Goal: Task Accomplishment & Management: Use online tool/utility

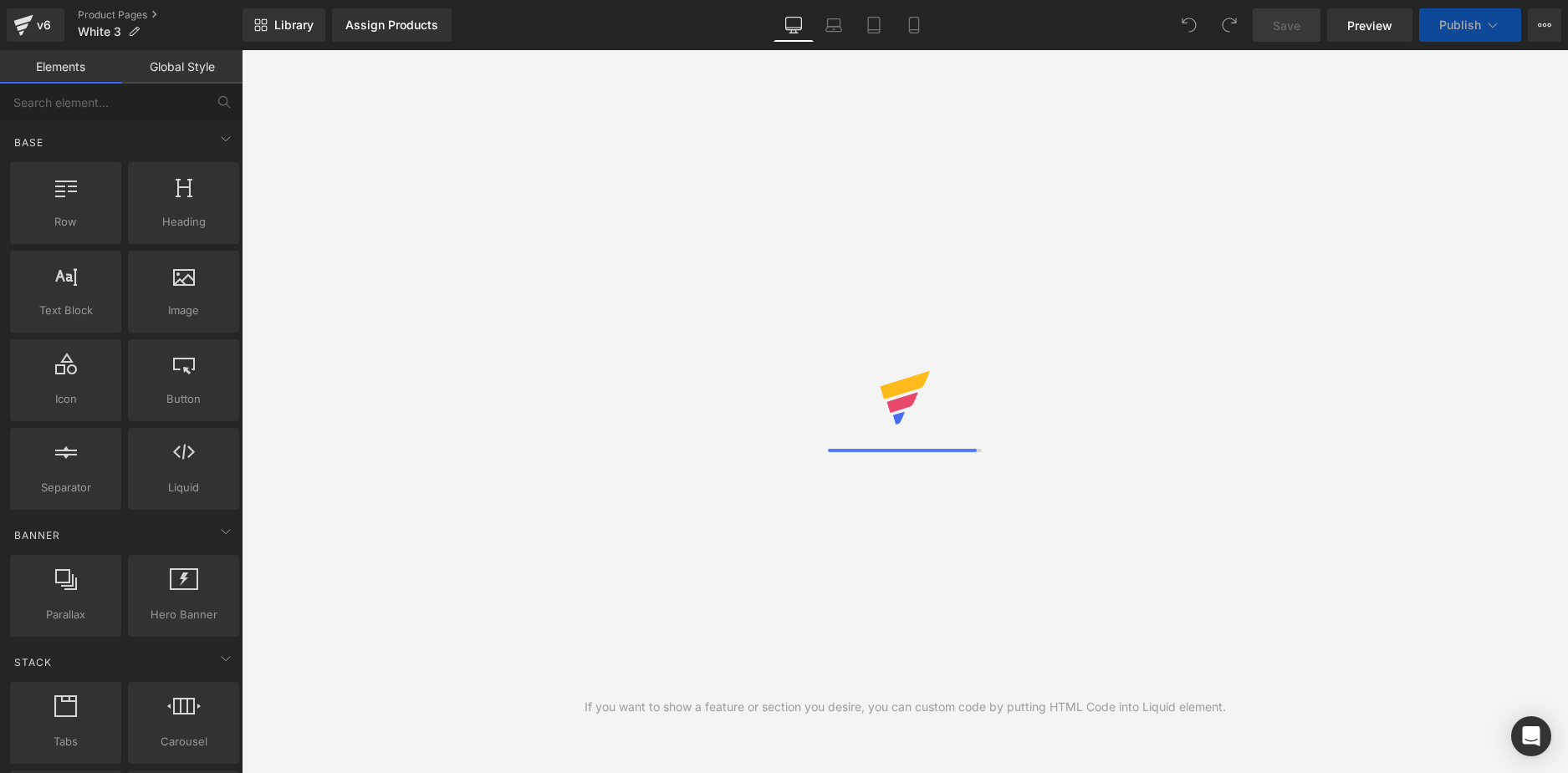
click at [886, 24] on link "Tablet" at bounding box center [875, 25] width 41 height 33
click at [921, 23] on icon at bounding box center [914, 25] width 17 height 17
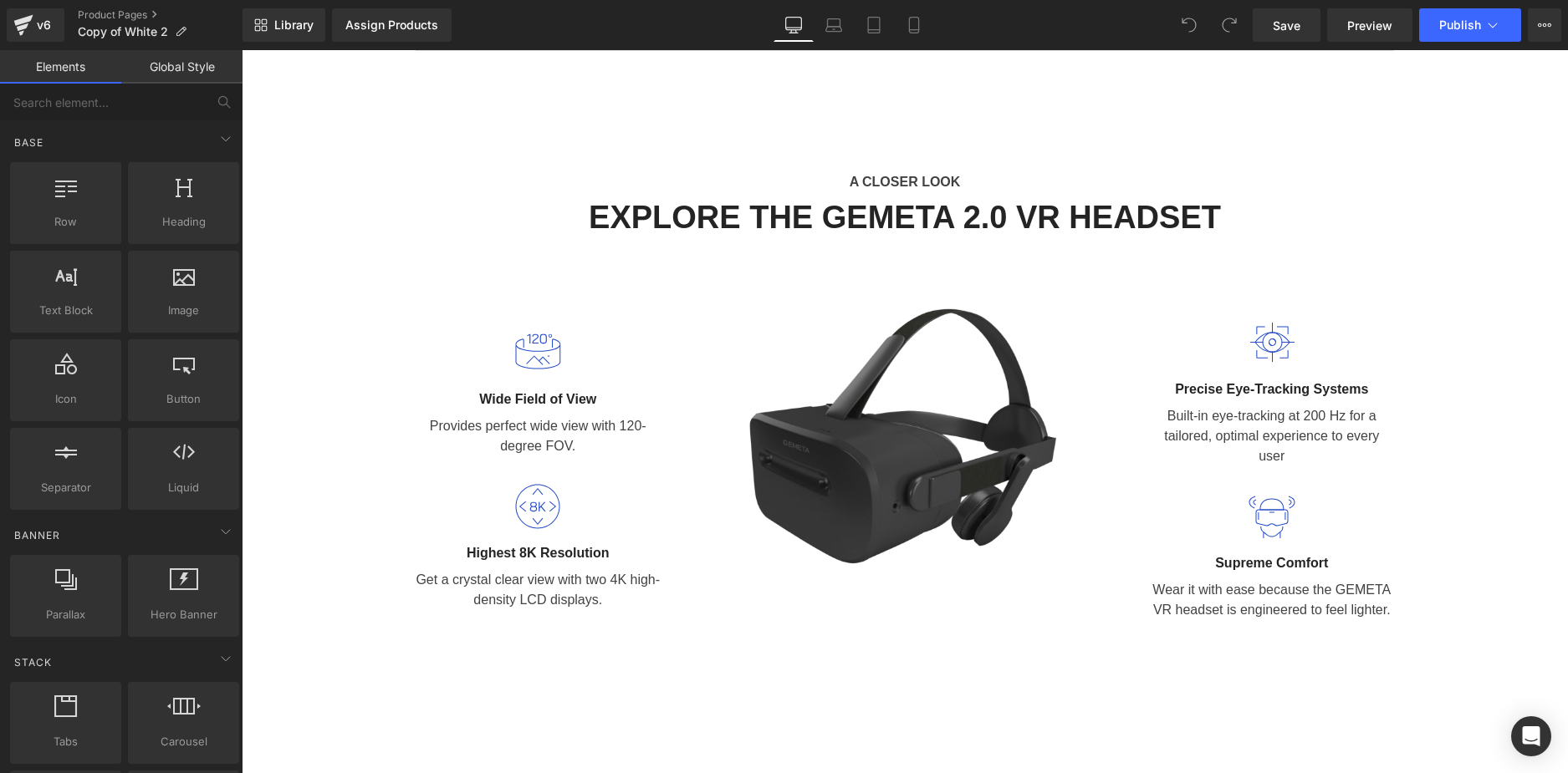
click at [145, 82] on link "Global Style" at bounding box center [182, 67] width 122 height 33
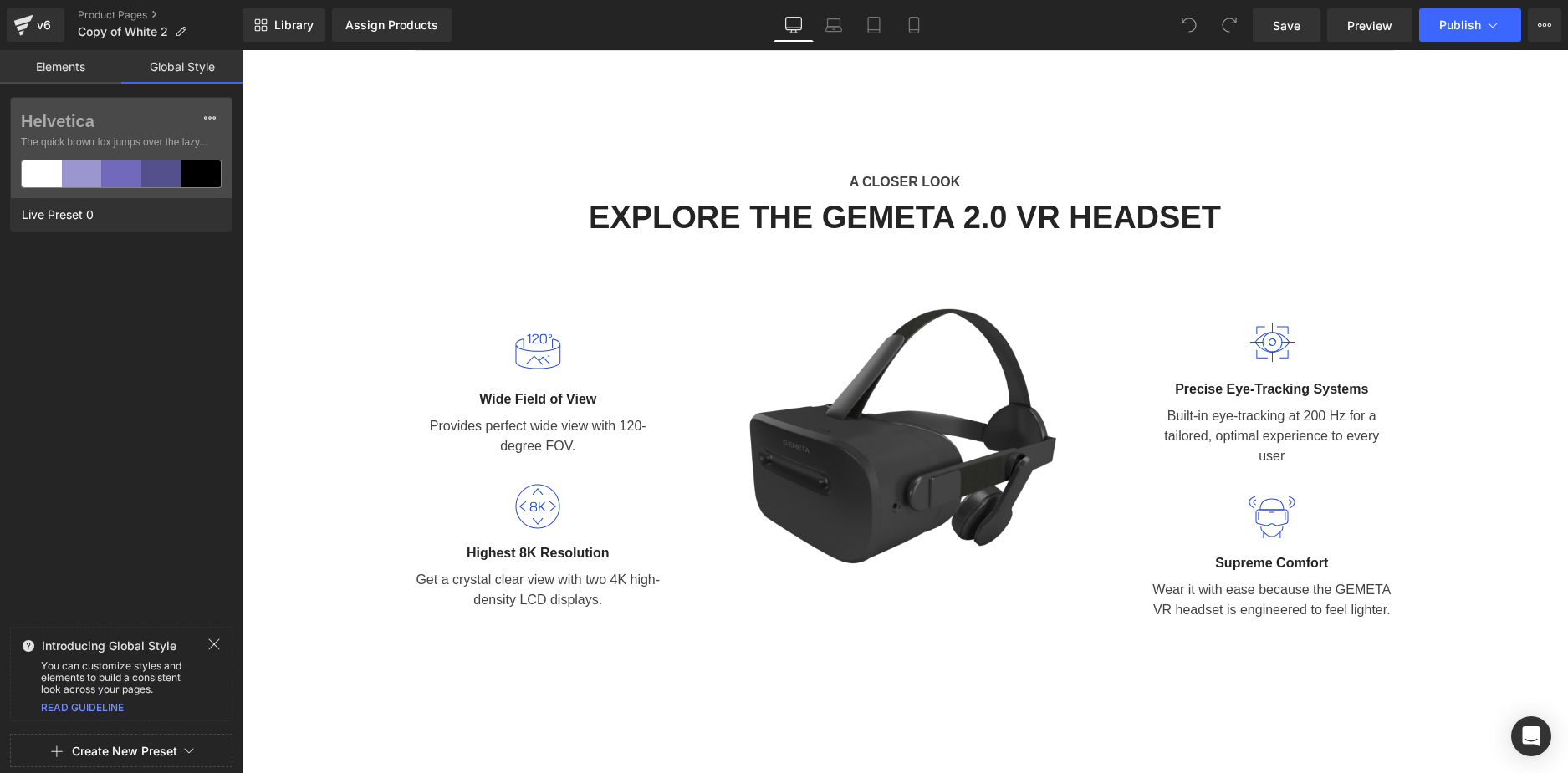
click at [65, 76] on link "Elements" at bounding box center [61, 67] width 122 height 33
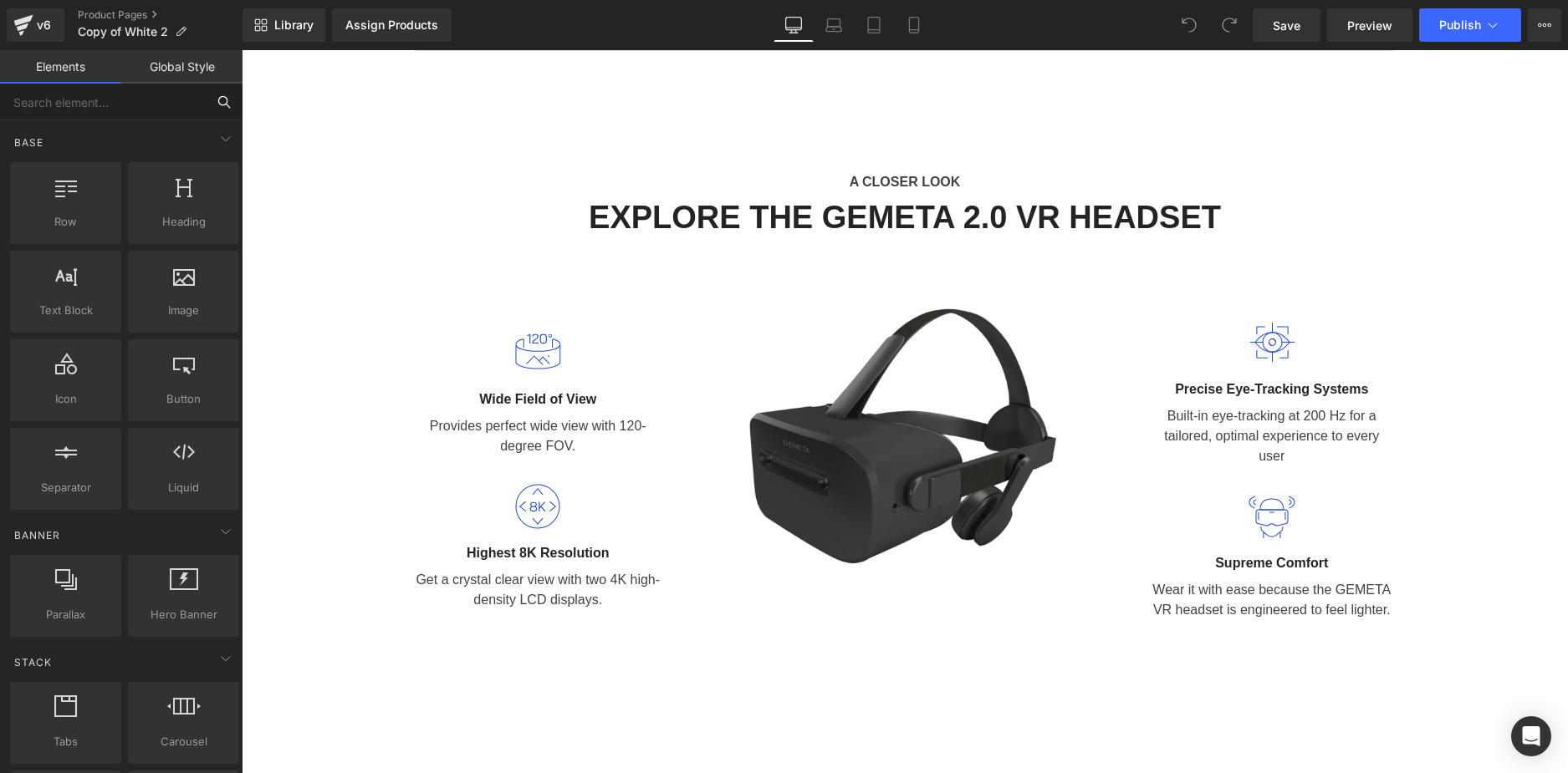
click at [142, 107] on input "text" at bounding box center [102, 102] width 205 height 37
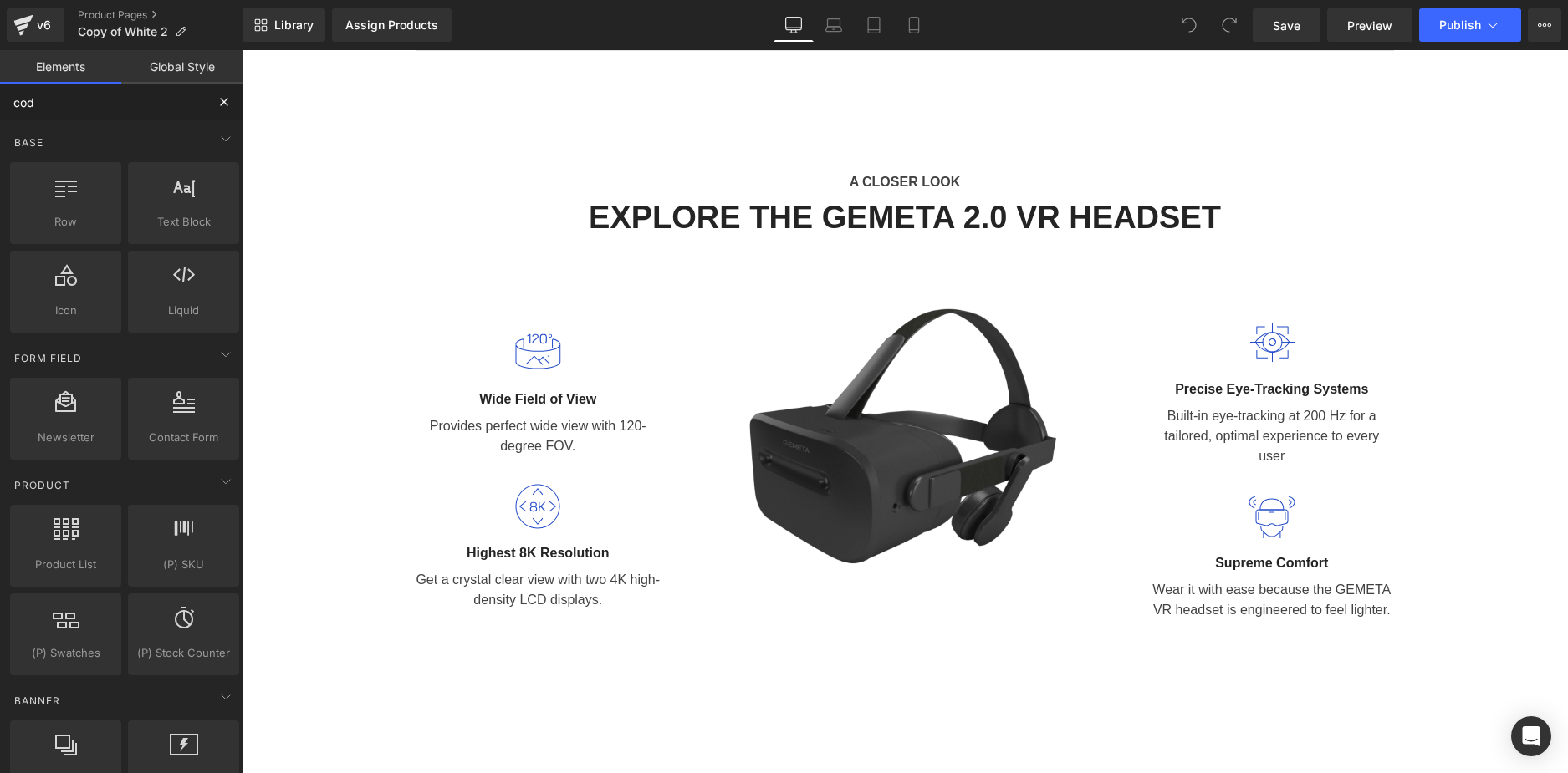
type input "code"
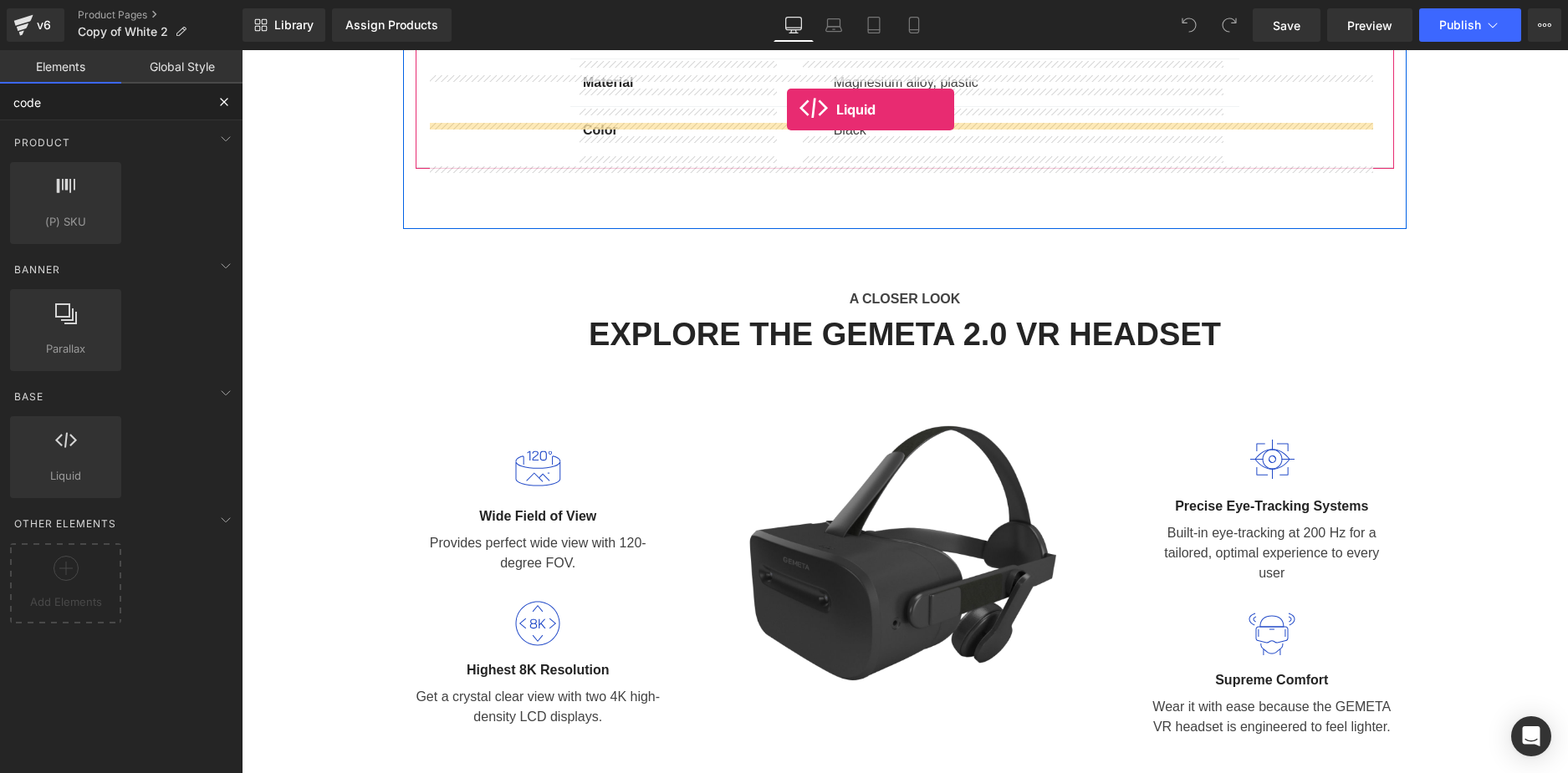
scroll to position [1539, 0]
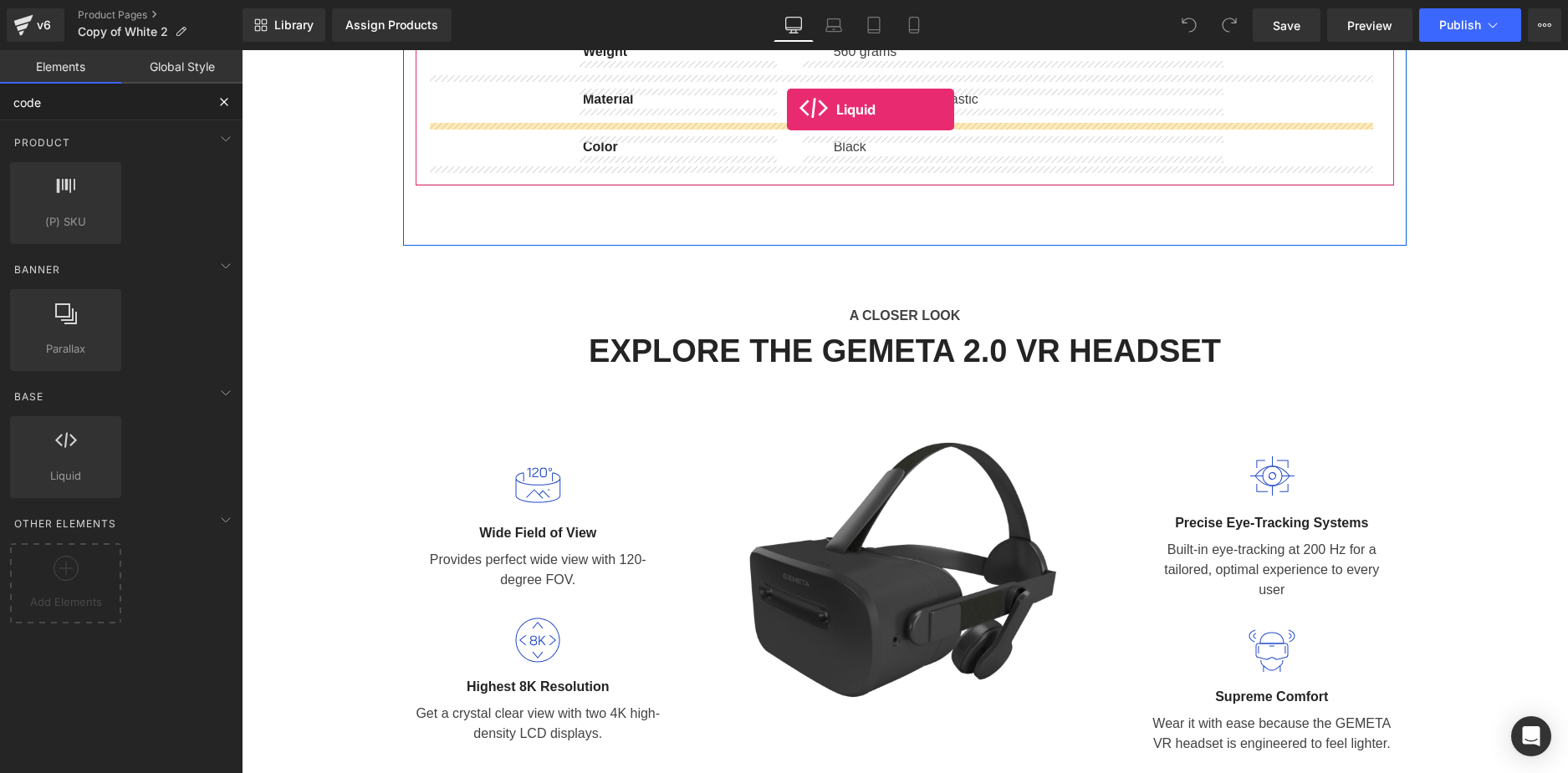
drag, startPoint x: 313, startPoint y: 504, endPoint x: 787, endPoint y: 92, distance: 628.0
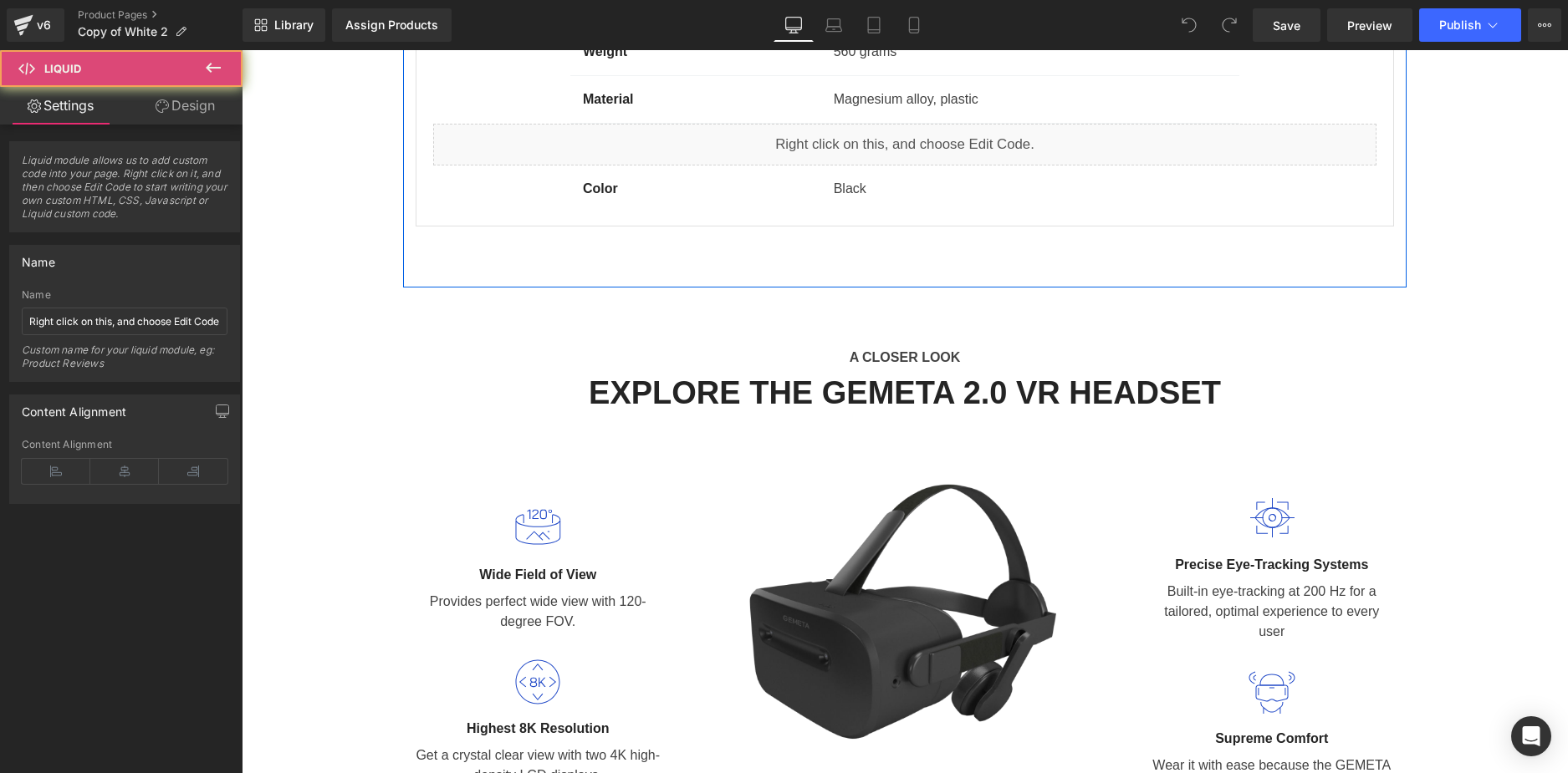
drag, startPoint x: 787, startPoint y: 92, endPoint x: 782, endPoint y: 271, distance: 179.1
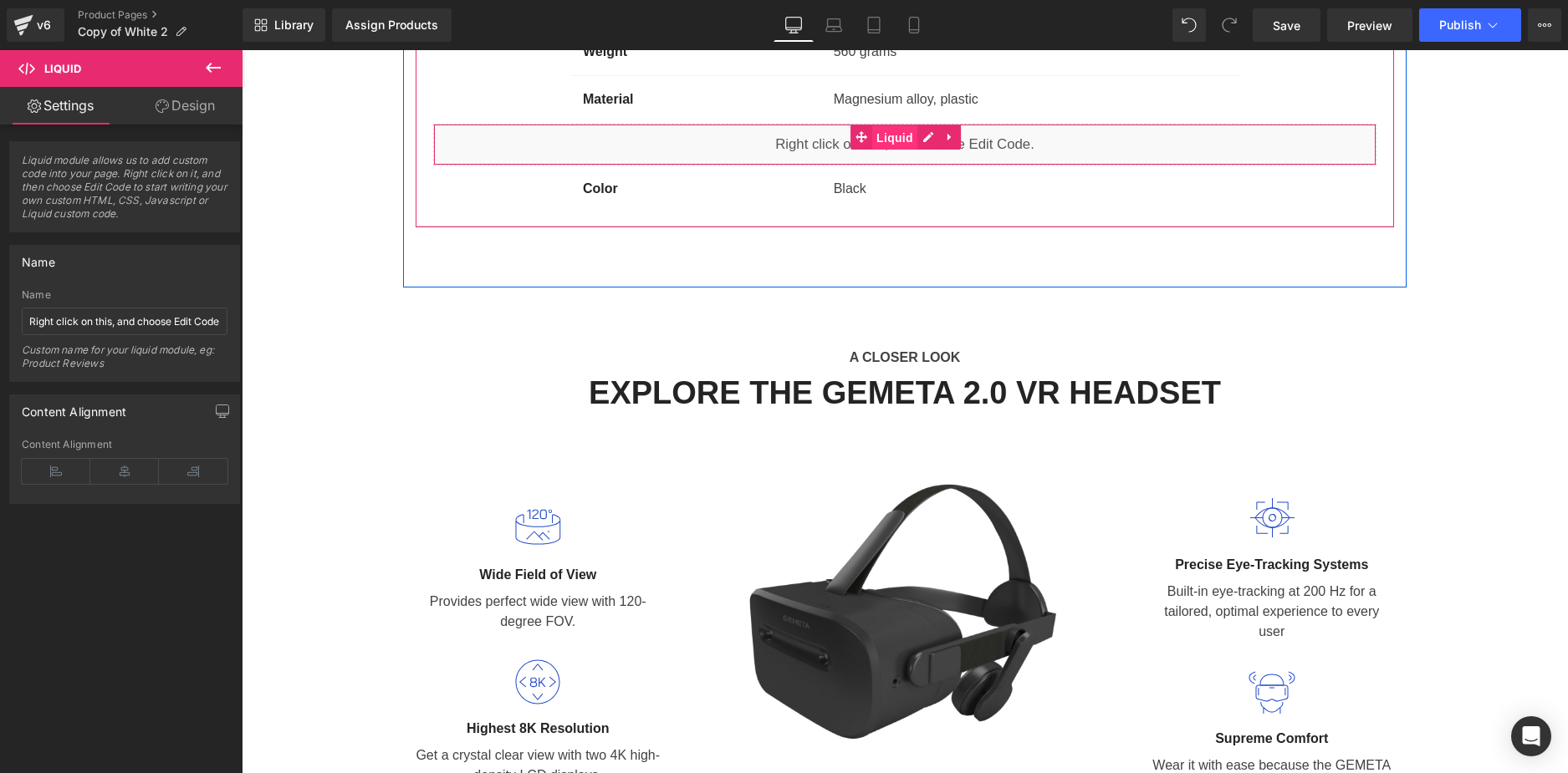
click at [872, 145] on span "Liquid" at bounding box center [894, 137] width 45 height 25
click at [796, 151] on div "Liquid" at bounding box center [905, 144] width 944 height 41
click at [825, 142] on div "Liquid" at bounding box center [905, 144] width 944 height 41
click at [798, 148] on div "Liquid" at bounding box center [905, 144] width 944 height 41
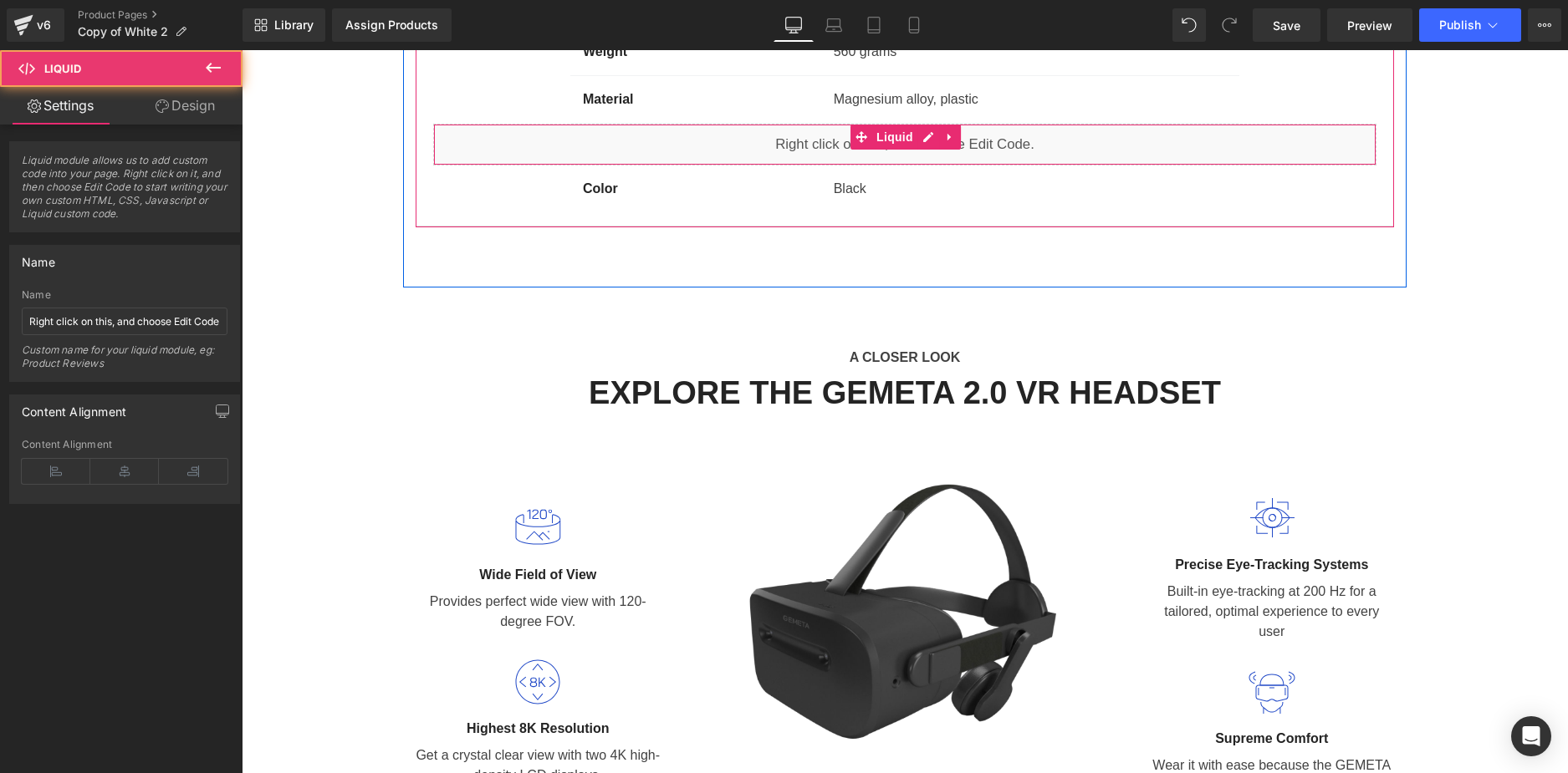
click at [798, 148] on div "Liquid" at bounding box center [905, 144] width 944 height 41
click at [899, 139] on span "Liquid" at bounding box center [894, 137] width 45 height 25
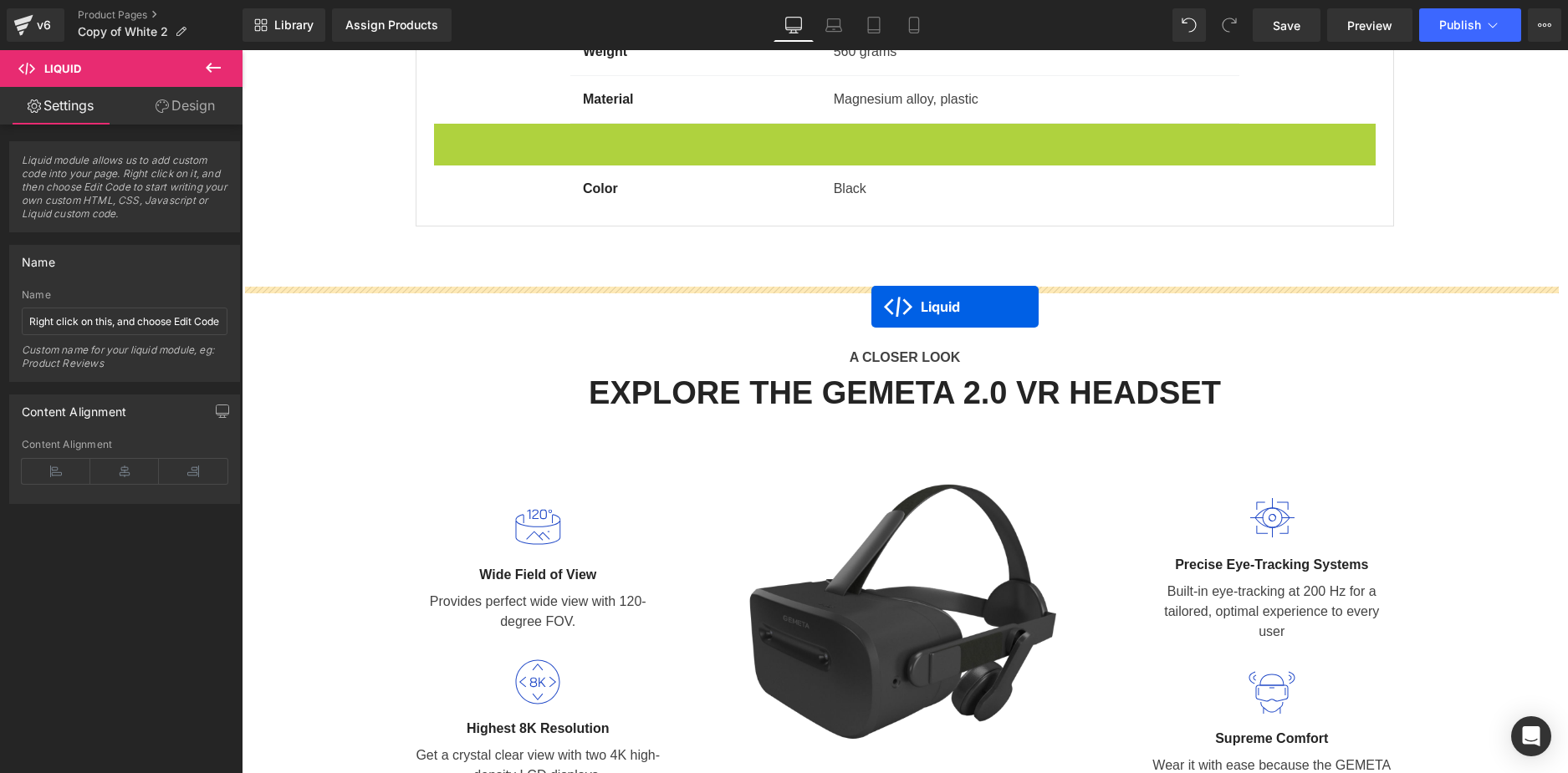
drag, startPoint x: 889, startPoint y: 140, endPoint x: 872, endPoint y: 306, distance: 166.9
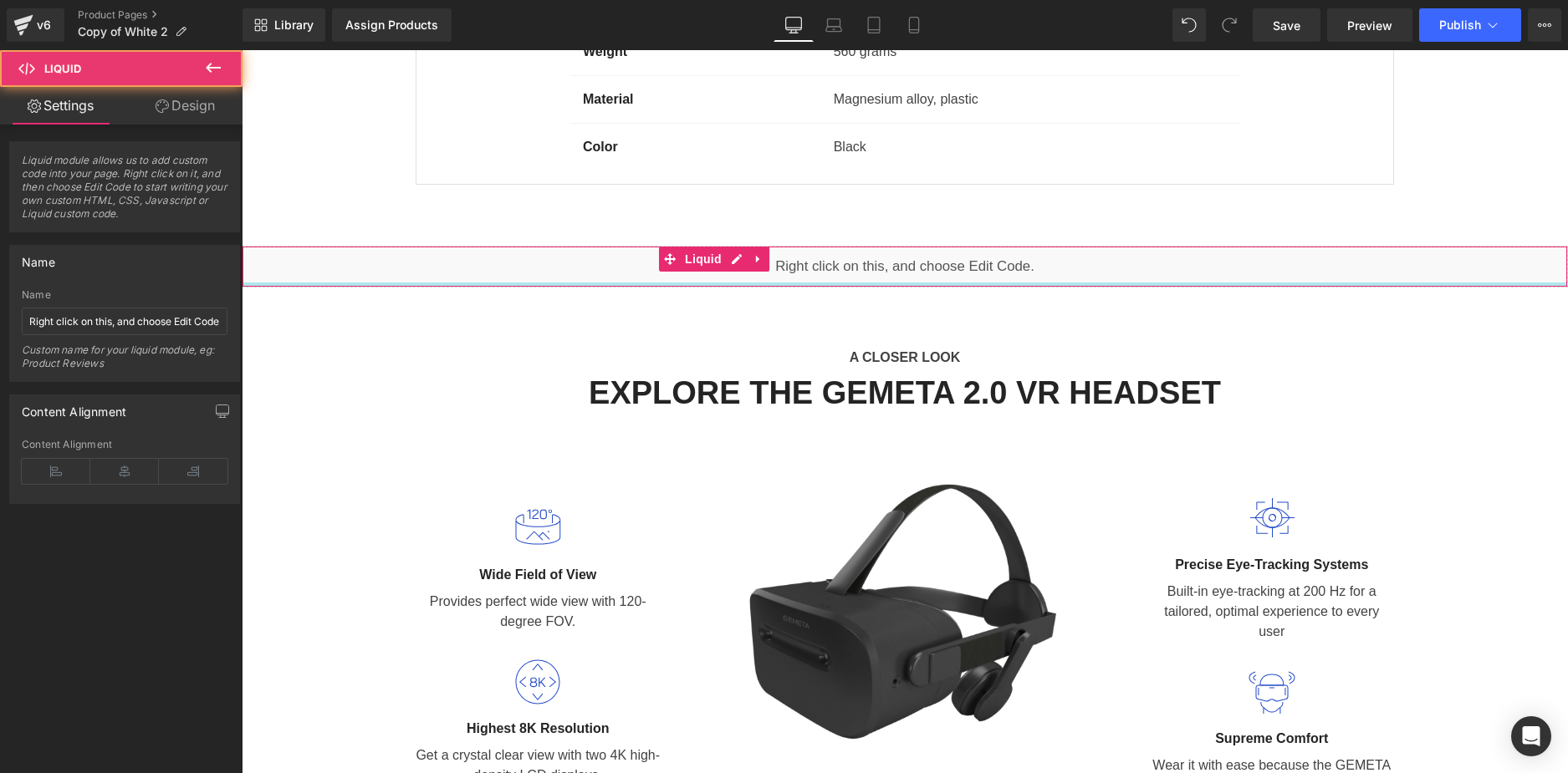
click at [832, 259] on div "Liquid" at bounding box center [905, 266] width 1327 height 41
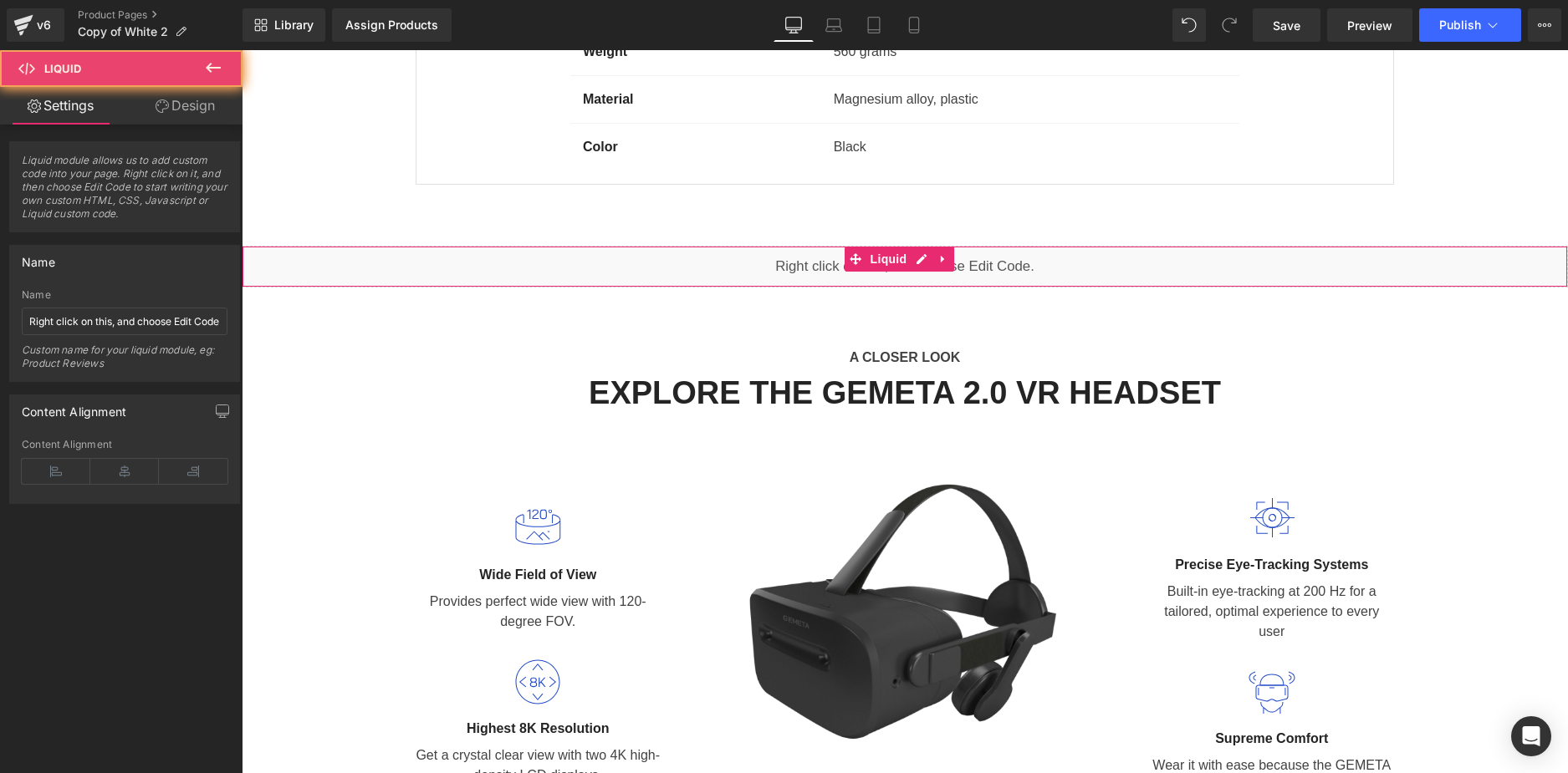
click at [832, 259] on div "Liquid" at bounding box center [905, 266] width 1327 height 41
click at [799, 260] on div "Liquid" at bounding box center [905, 266] width 1327 height 41
click at [156, 111] on icon at bounding box center [162, 106] width 14 height 14
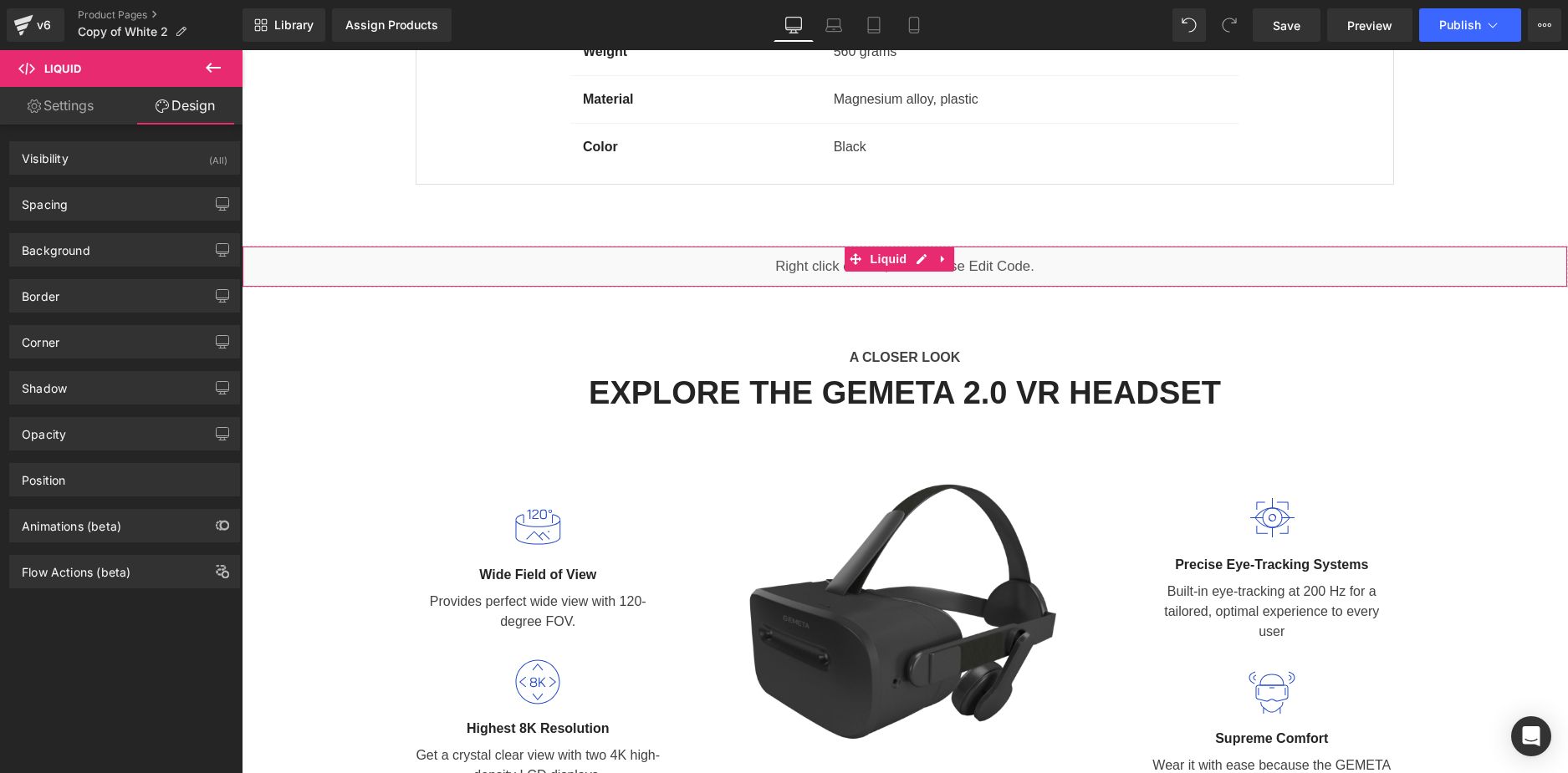
click at [40, 109] on link "Settings" at bounding box center [61, 105] width 122 height 38
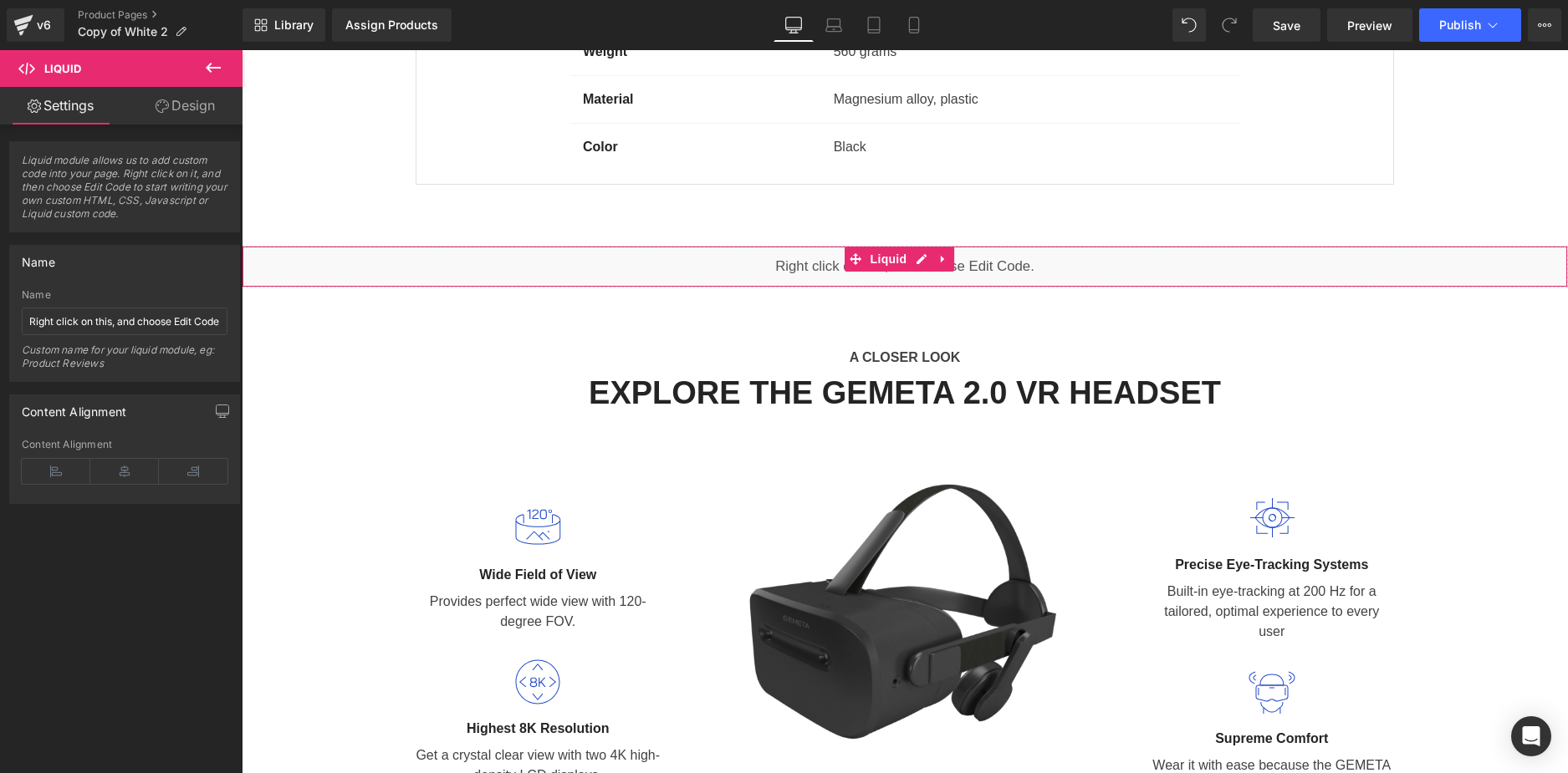
click at [90, 174] on span "Liquid module allows us to add custom code into your page. Right click on it, a…" at bounding box center [124, 192] width 205 height 77
click at [58, 163] on span "Liquid module allows us to add custom code into your page. Right click on it, a…" at bounding box center [124, 192] width 205 height 77
click at [83, 202] on span "Liquid module allows us to add custom code into your page. Right click on it, a…" at bounding box center [124, 192] width 205 height 77
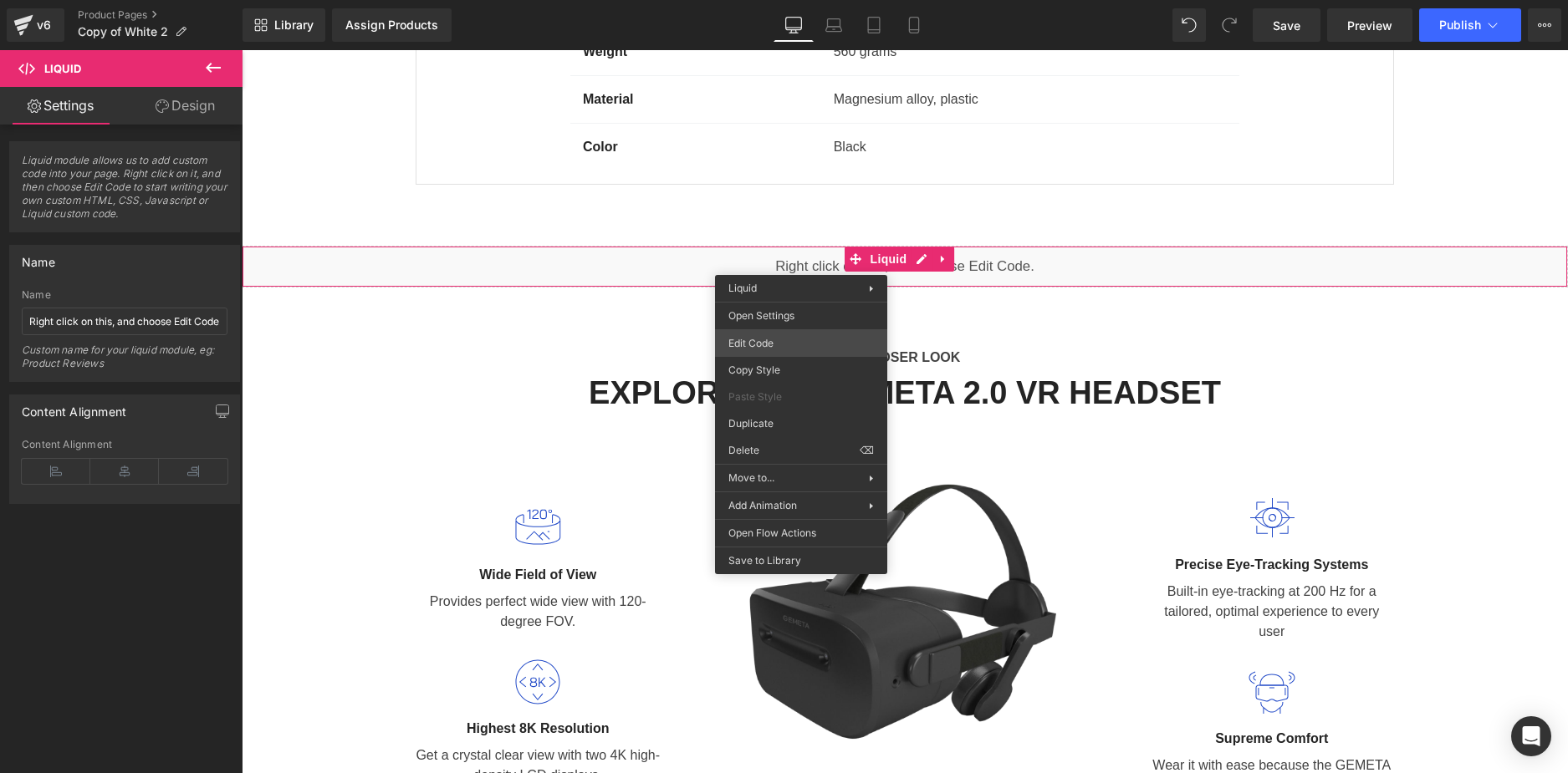
click at [768, 0] on div "Liquid You are previewing how the will restyle your page. You can not edit Elem…" at bounding box center [784, 0] width 1568 height 0
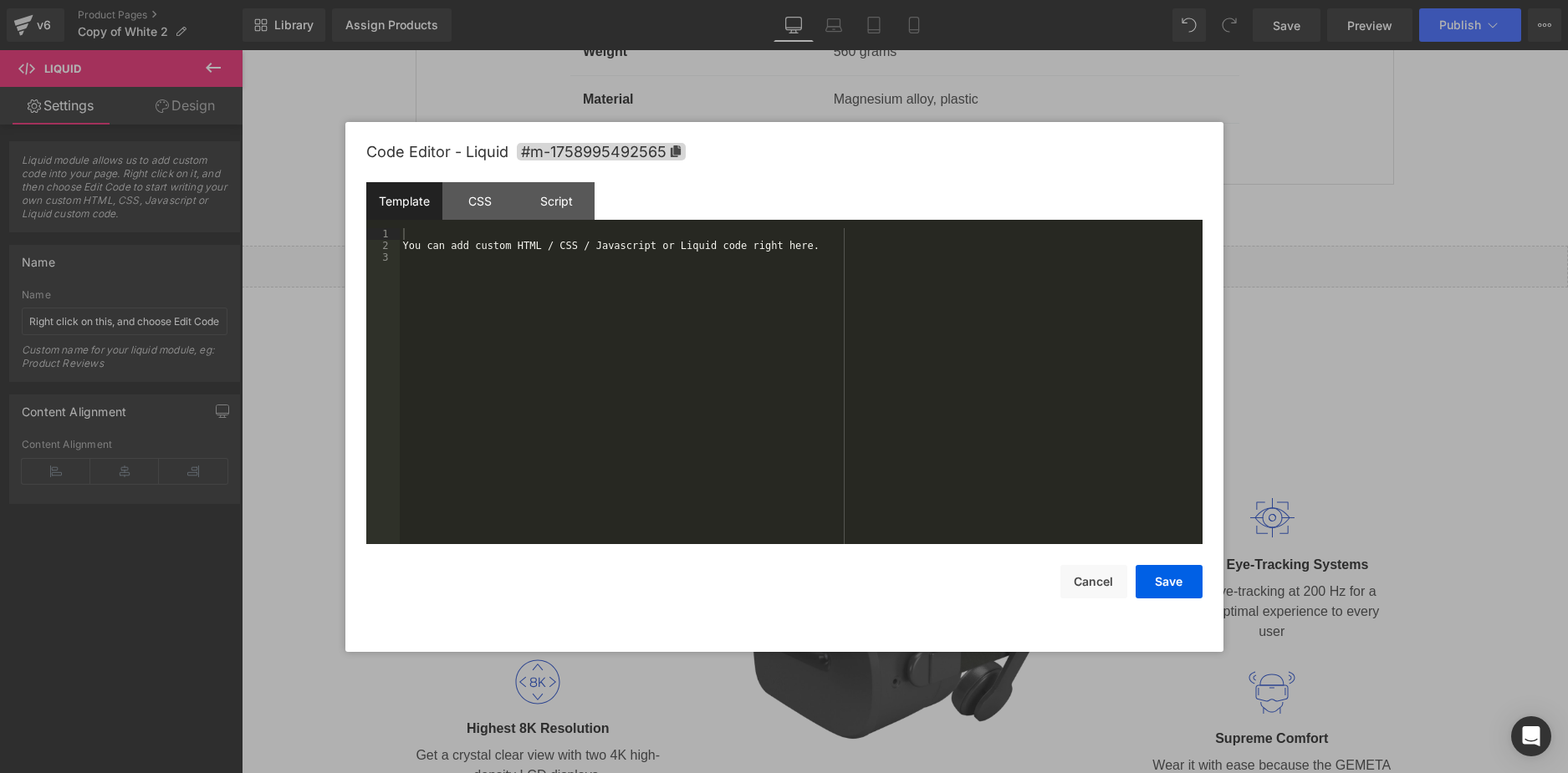
click at [735, 276] on div "You can add custom HTML / CSS / Javascript or Liquid code right here." at bounding box center [801, 398] width 803 height 340
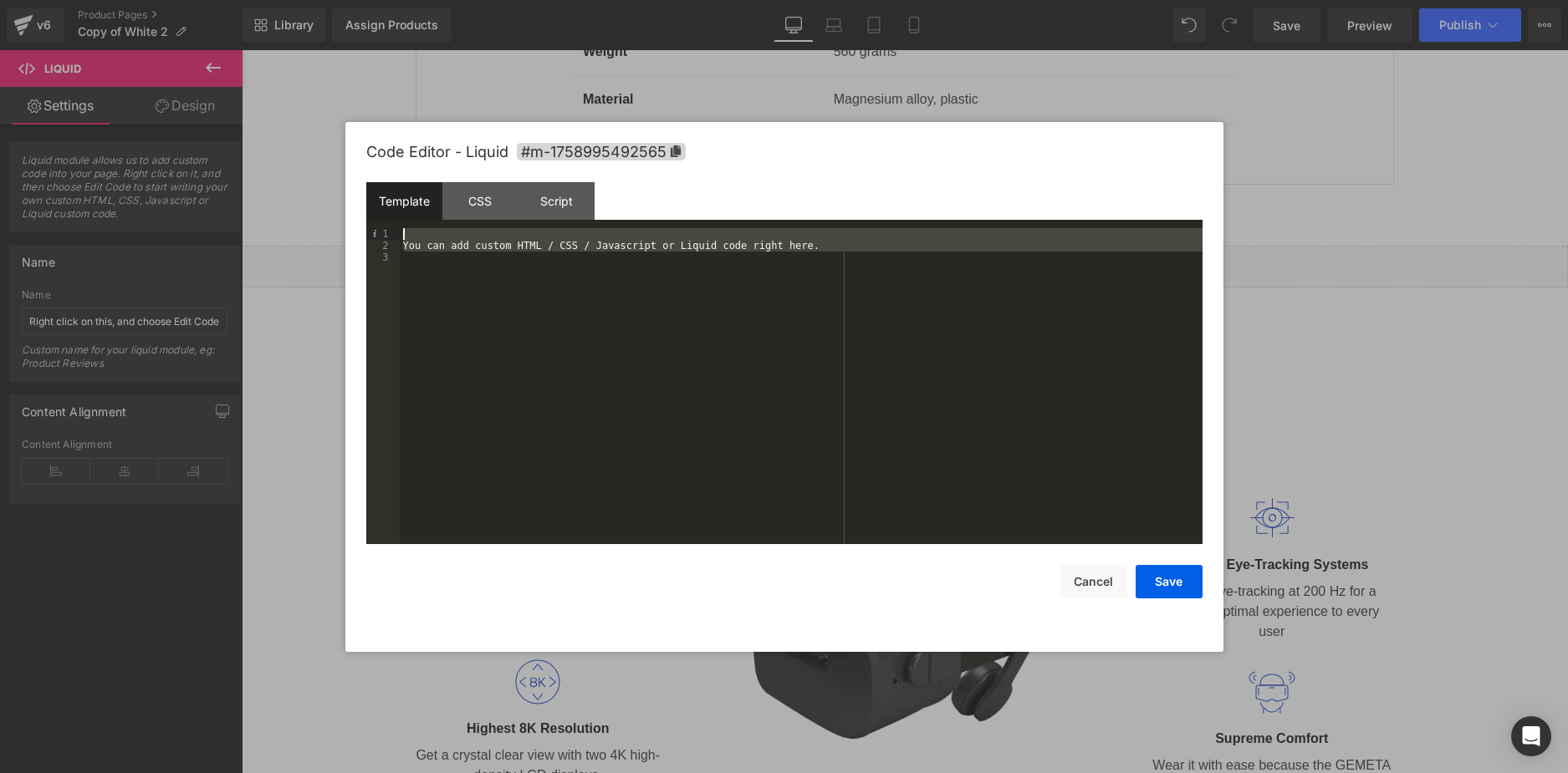
drag, startPoint x: 754, startPoint y: 295, endPoint x: 382, endPoint y: 207, distance: 382.3
click at [382, 207] on div "Template CSS Script Data 1 2 3 You can add custom HTML / CSS / Javascript or Li…" at bounding box center [784, 363] width 836 height 362
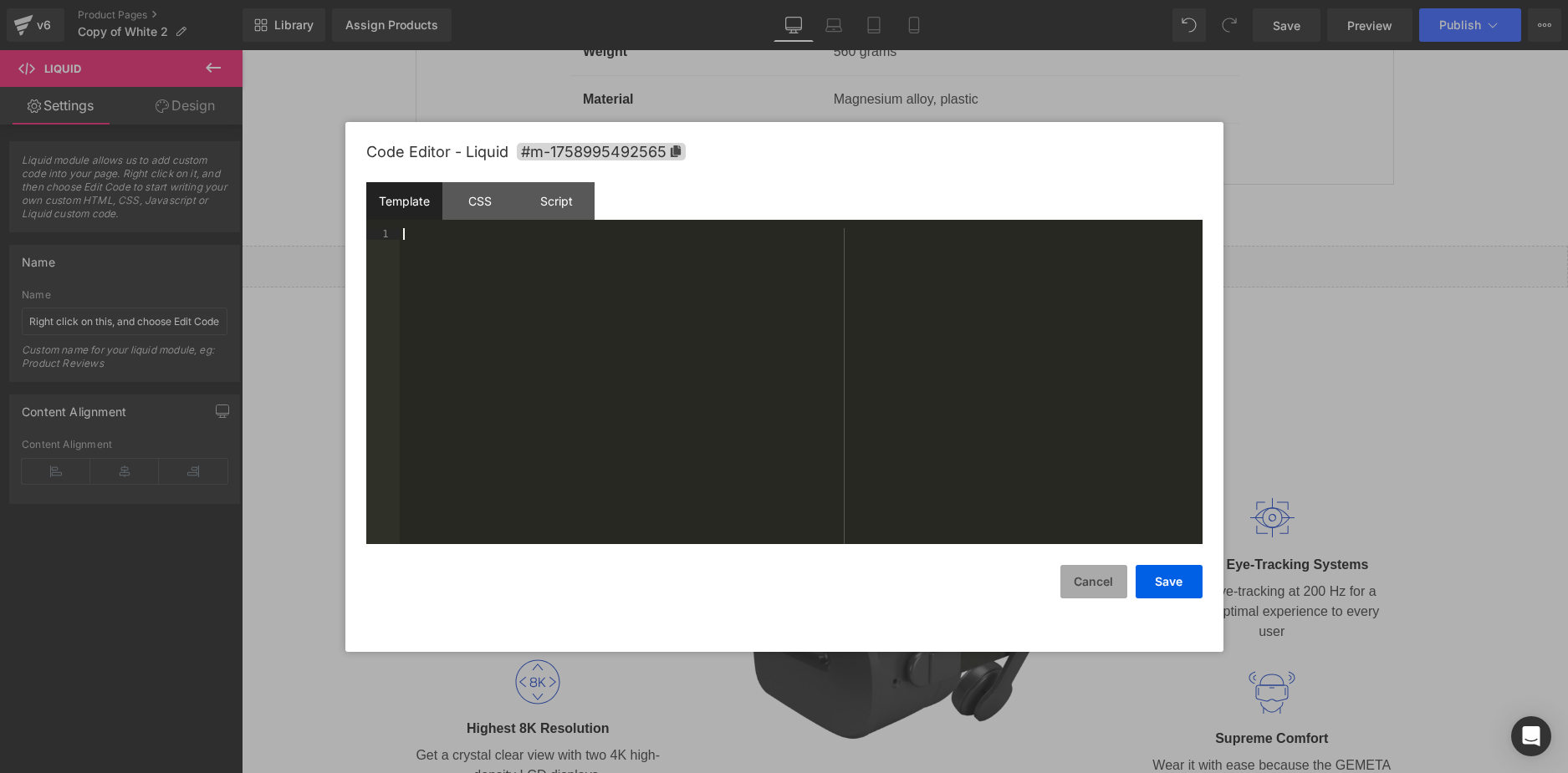
click at [1103, 589] on button "Cancel" at bounding box center [1094, 582] width 67 height 33
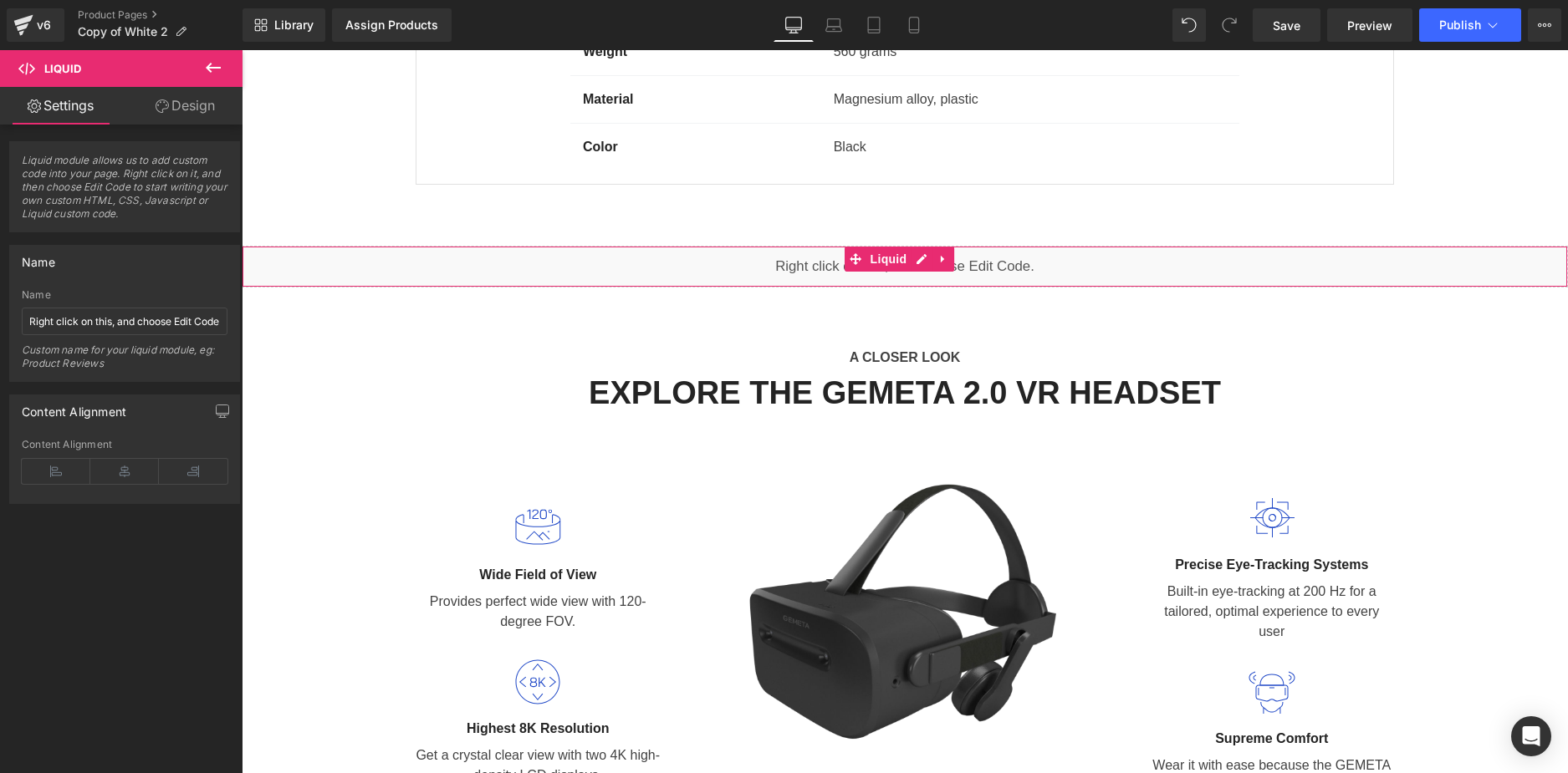
click at [712, 263] on div "Liquid" at bounding box center [905, 266] width 1327 height 41
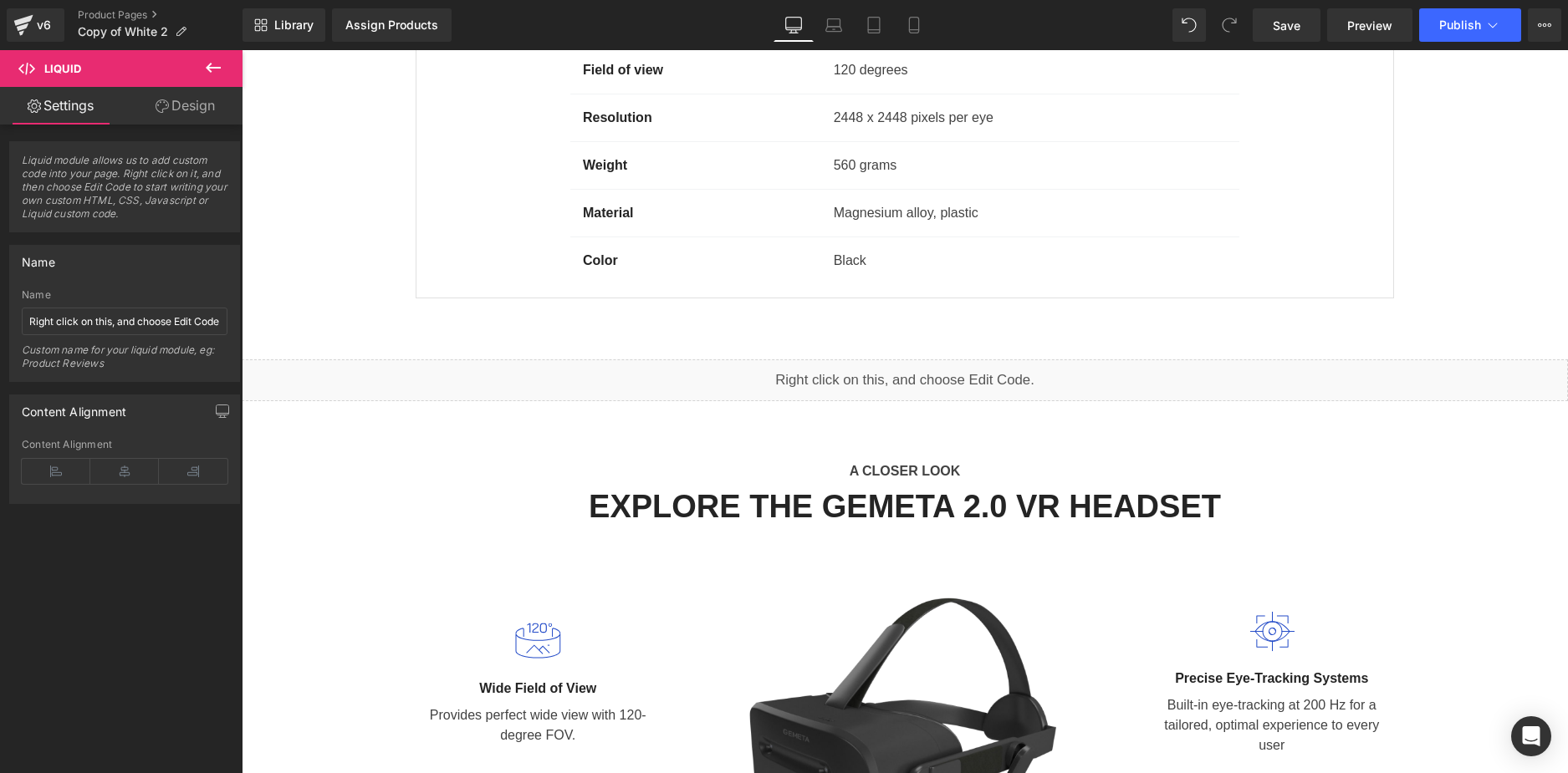
scroll to position [1505, 0]
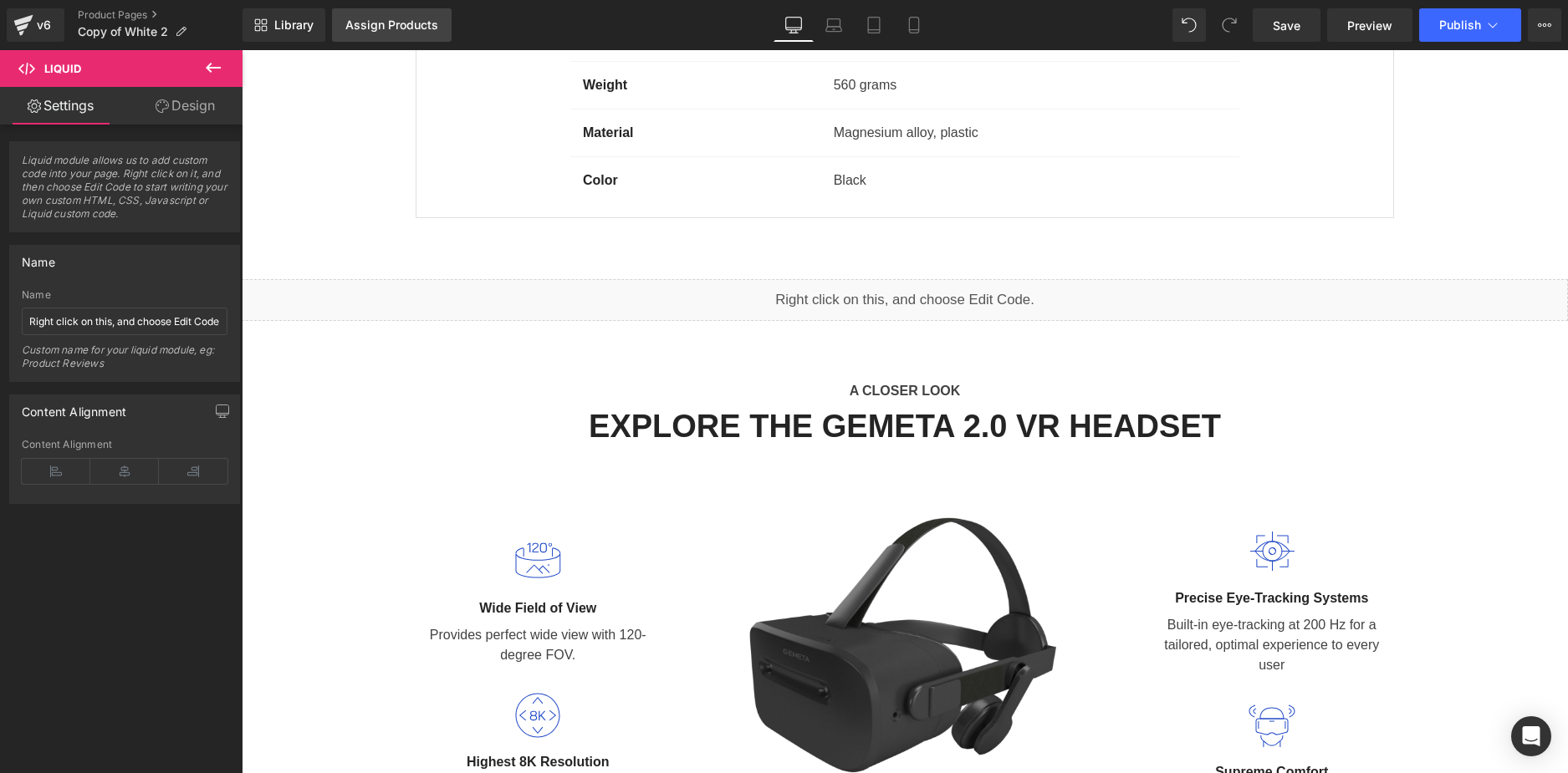
click at [386, 25] on div "Assign Products" at bounding box center [391, 25] width 93 height 14
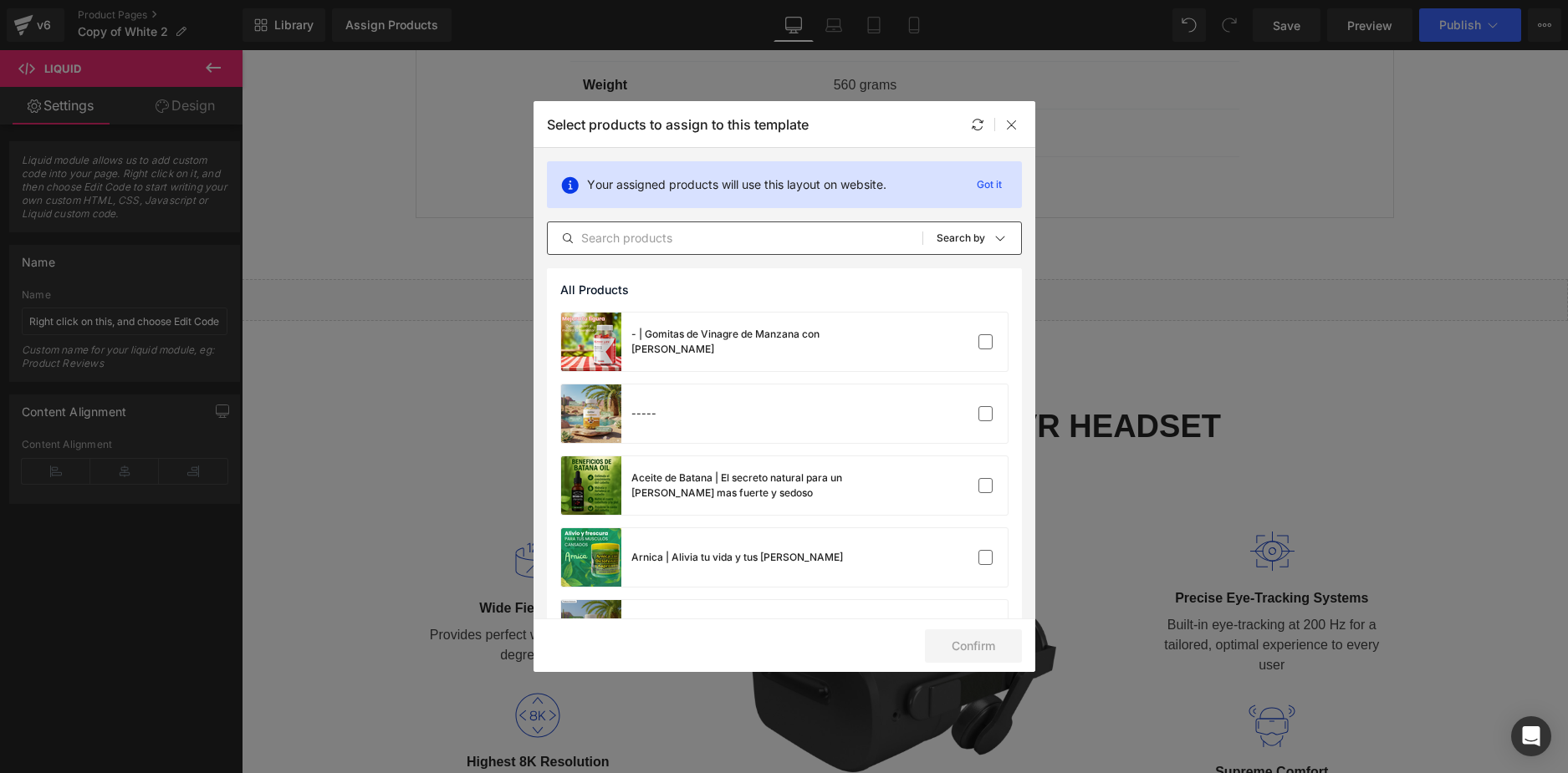
click at [708, 237] on input "text" at bounding box center [735, 238] width 375 height 20
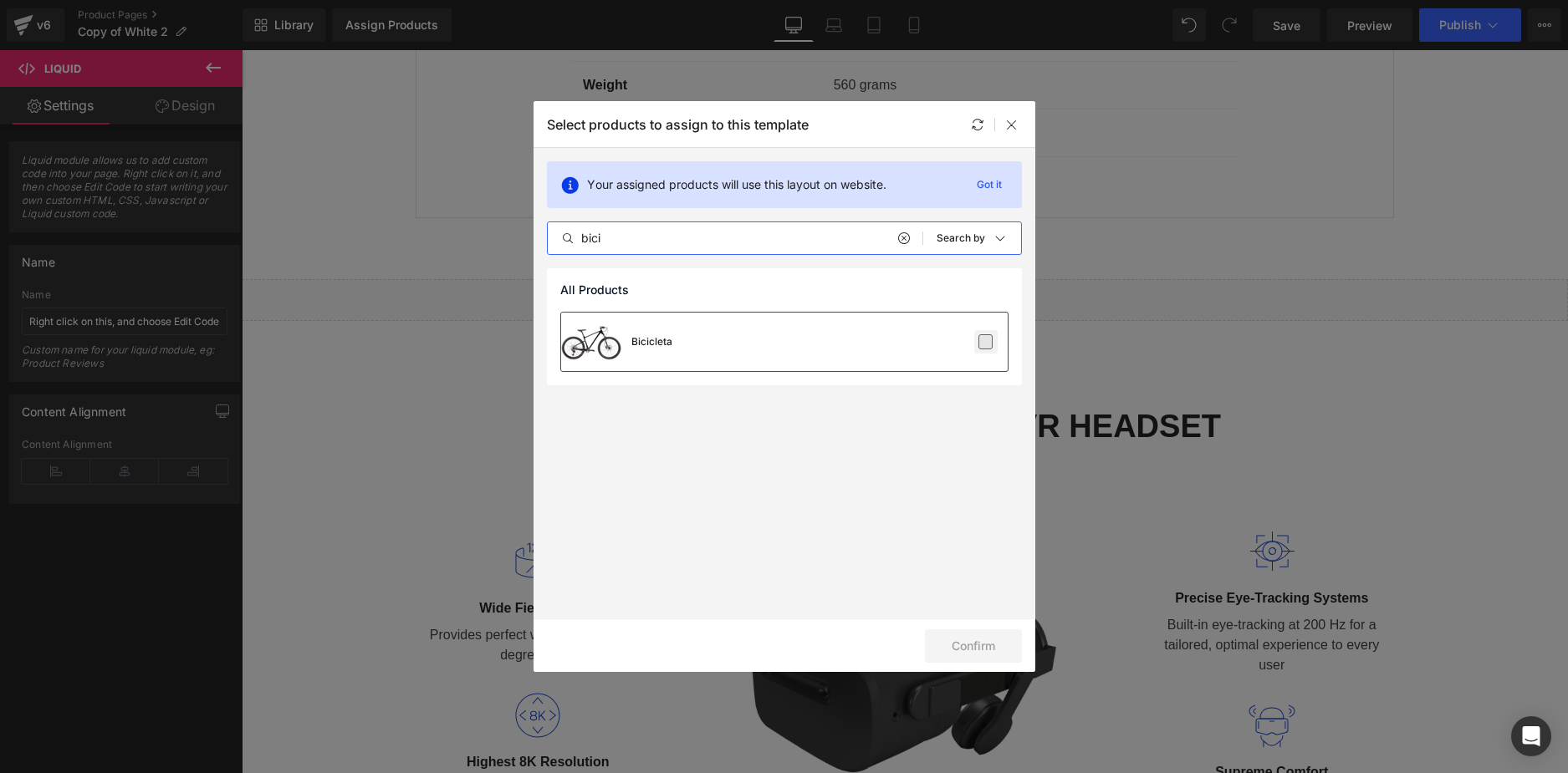
type input "bici"
click at [993, 341] on label at bounding box center [986, 341] width 15 height 15
click at [986, 342] on input "checkbox" at bounding box center [986, 342] width 0 height 0
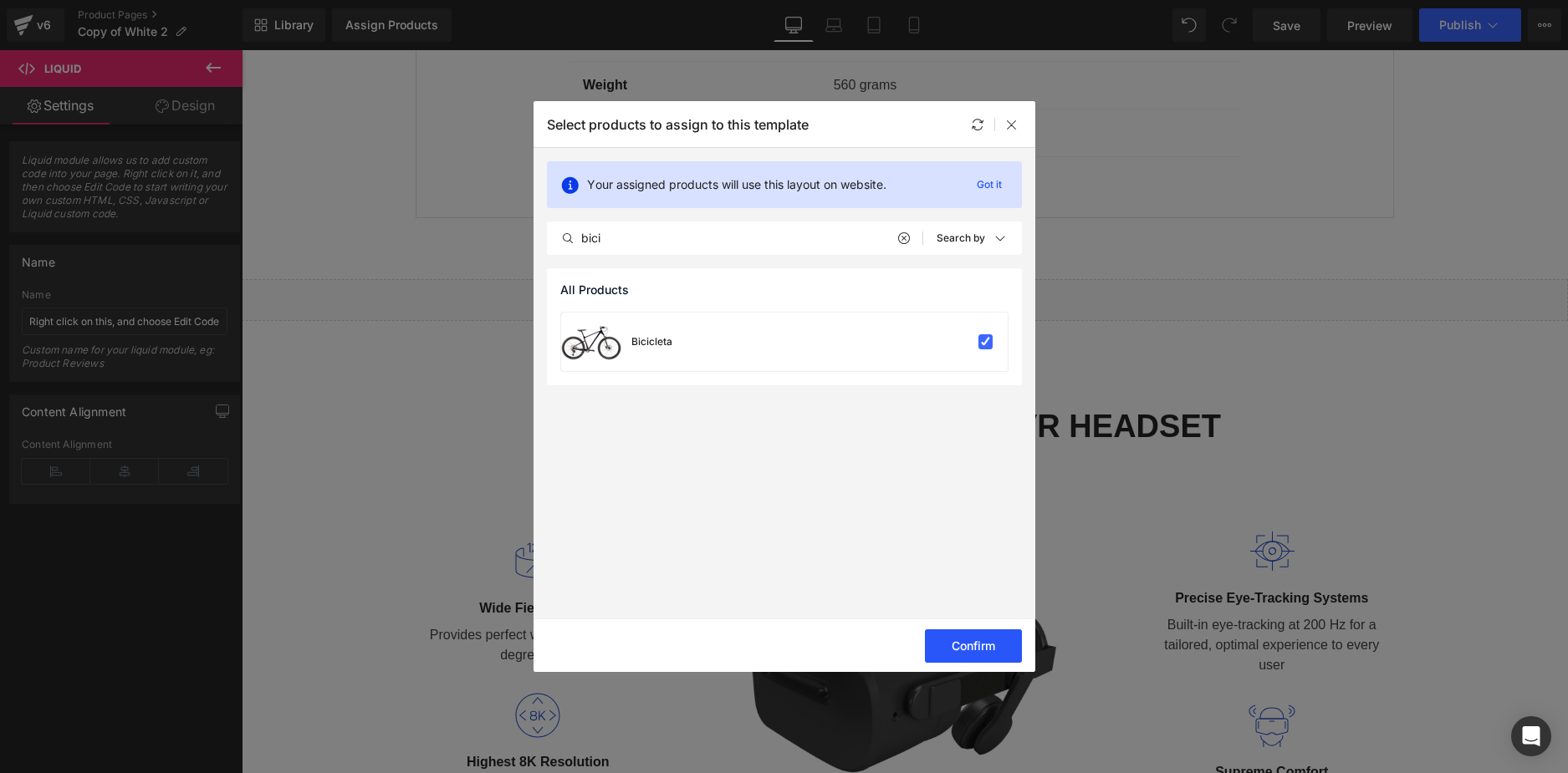
click at [974, 647] on button "Confirm" at bounding box center [973, 646] width 97 height 33
click at [972, 648] on button "Success" at bounding box center [963, 646] width 118 height 33
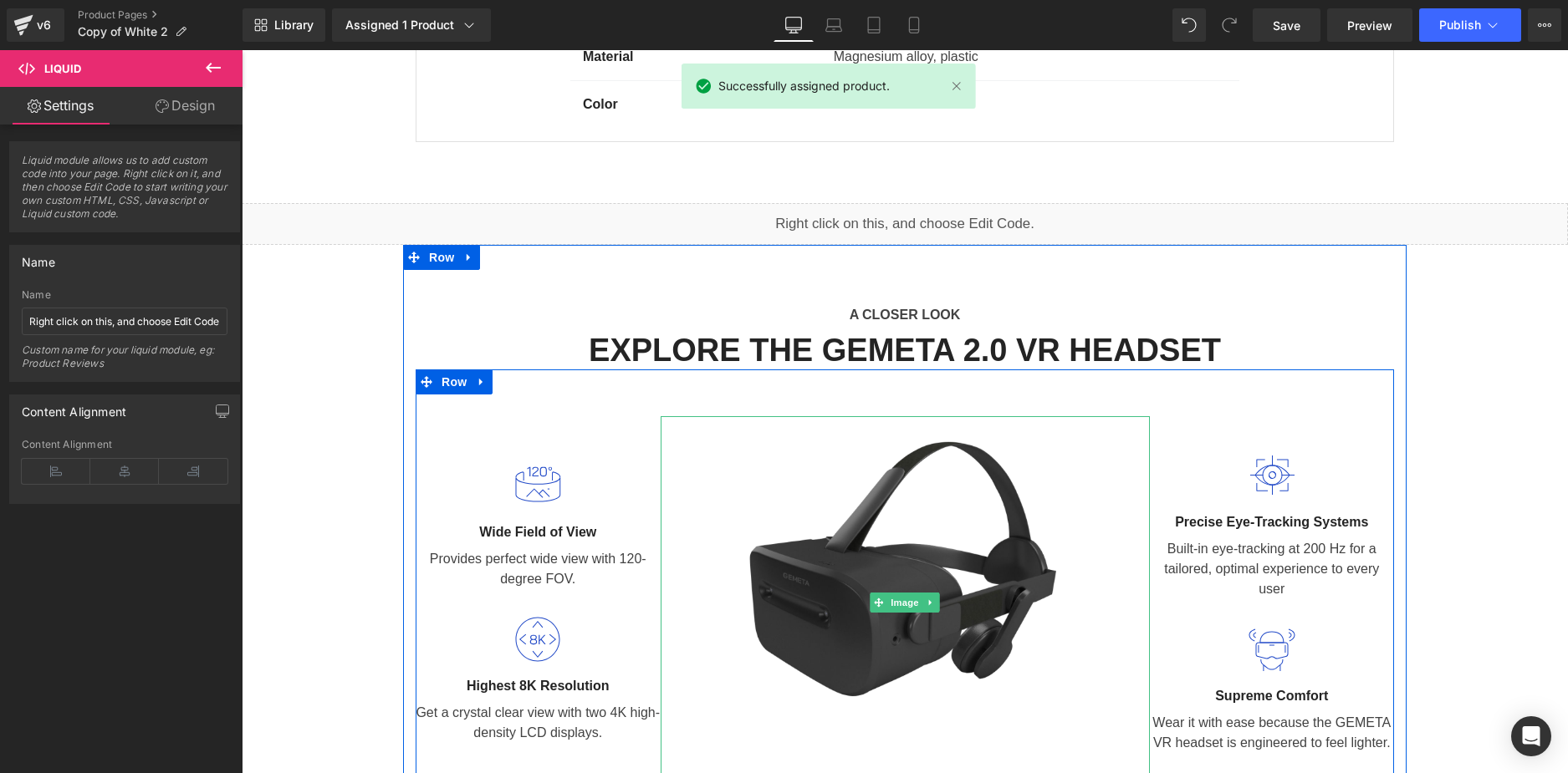
scroll to position [1429, 0]
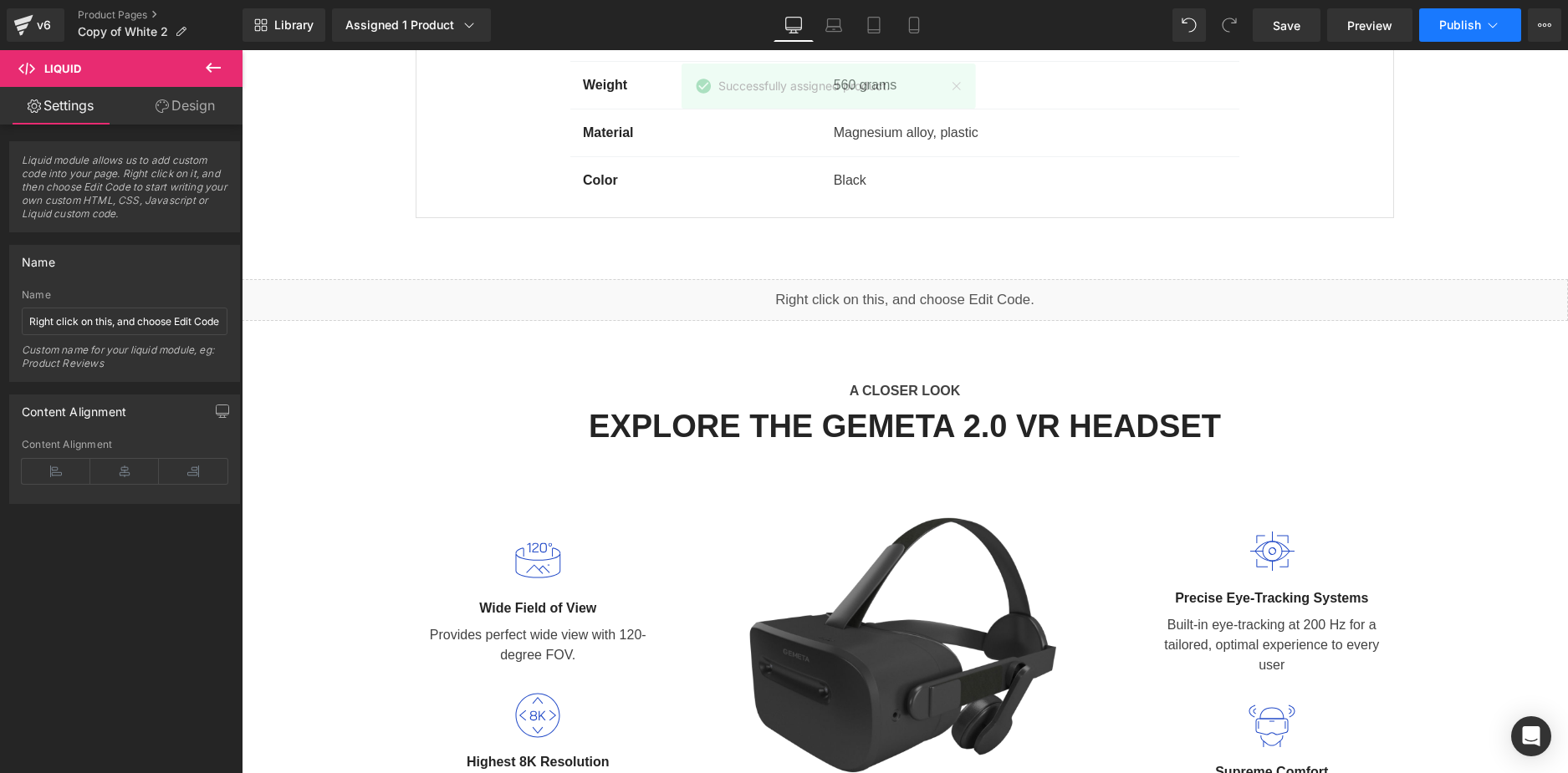
click at [1466, 24] on span "Publish" at bounding box center [1459, 25] width 41 height 14
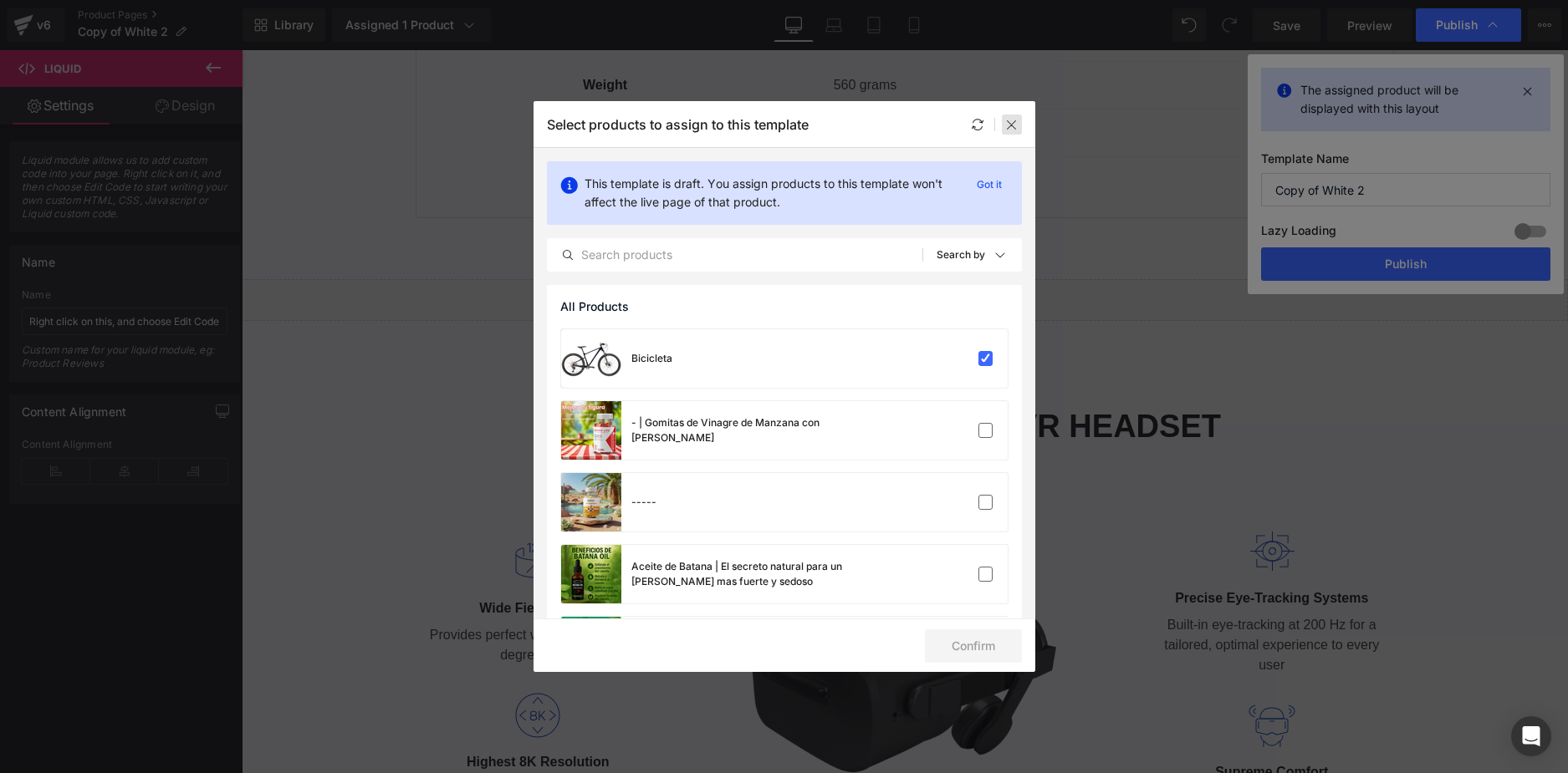
click at [1008, 119] on icon at bounding box center [1012, 124] width 14 height 14
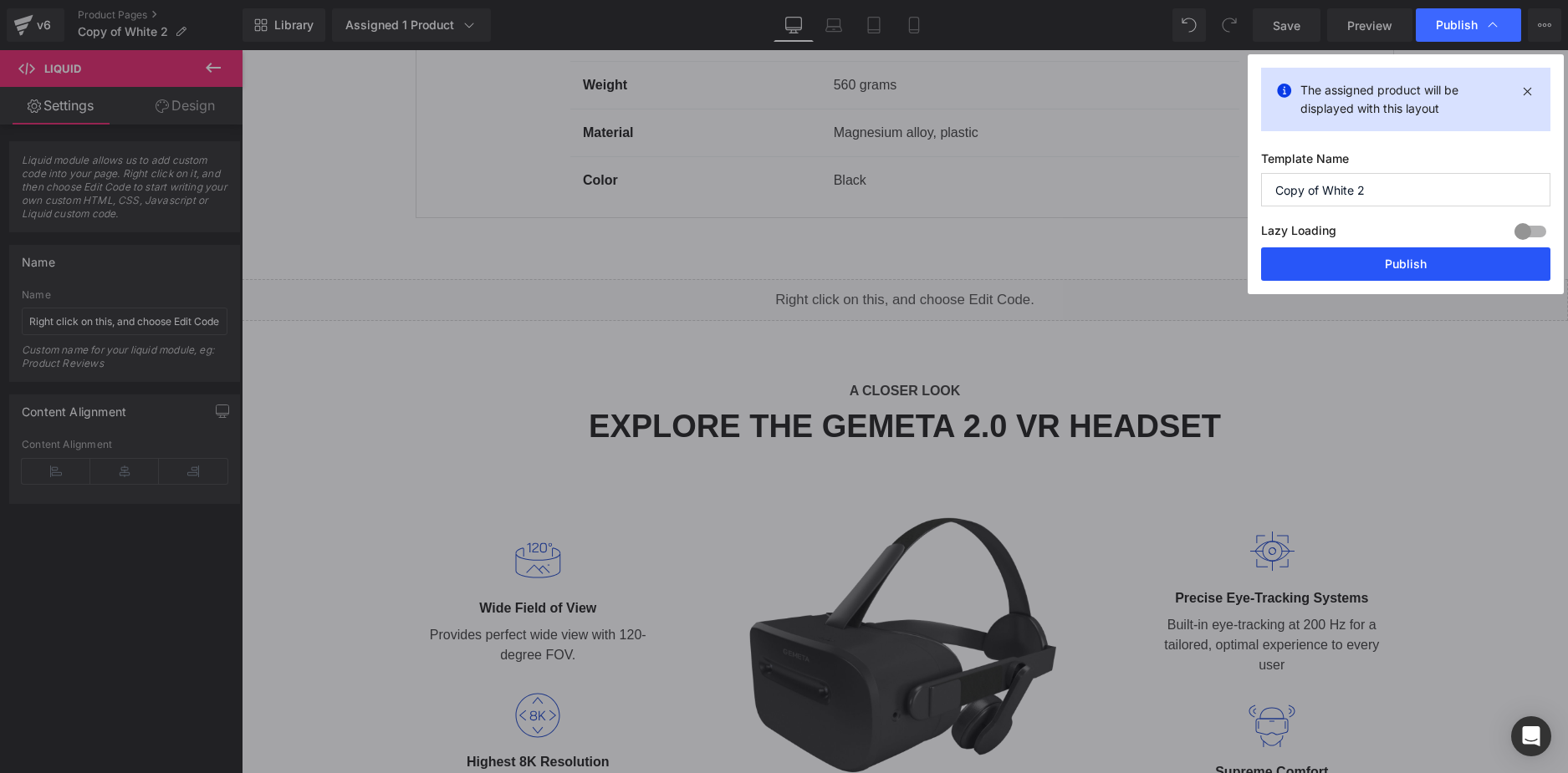
click at [1330, 258] on button "Publish" at bounding box center [1406, 264] width 289 height 33
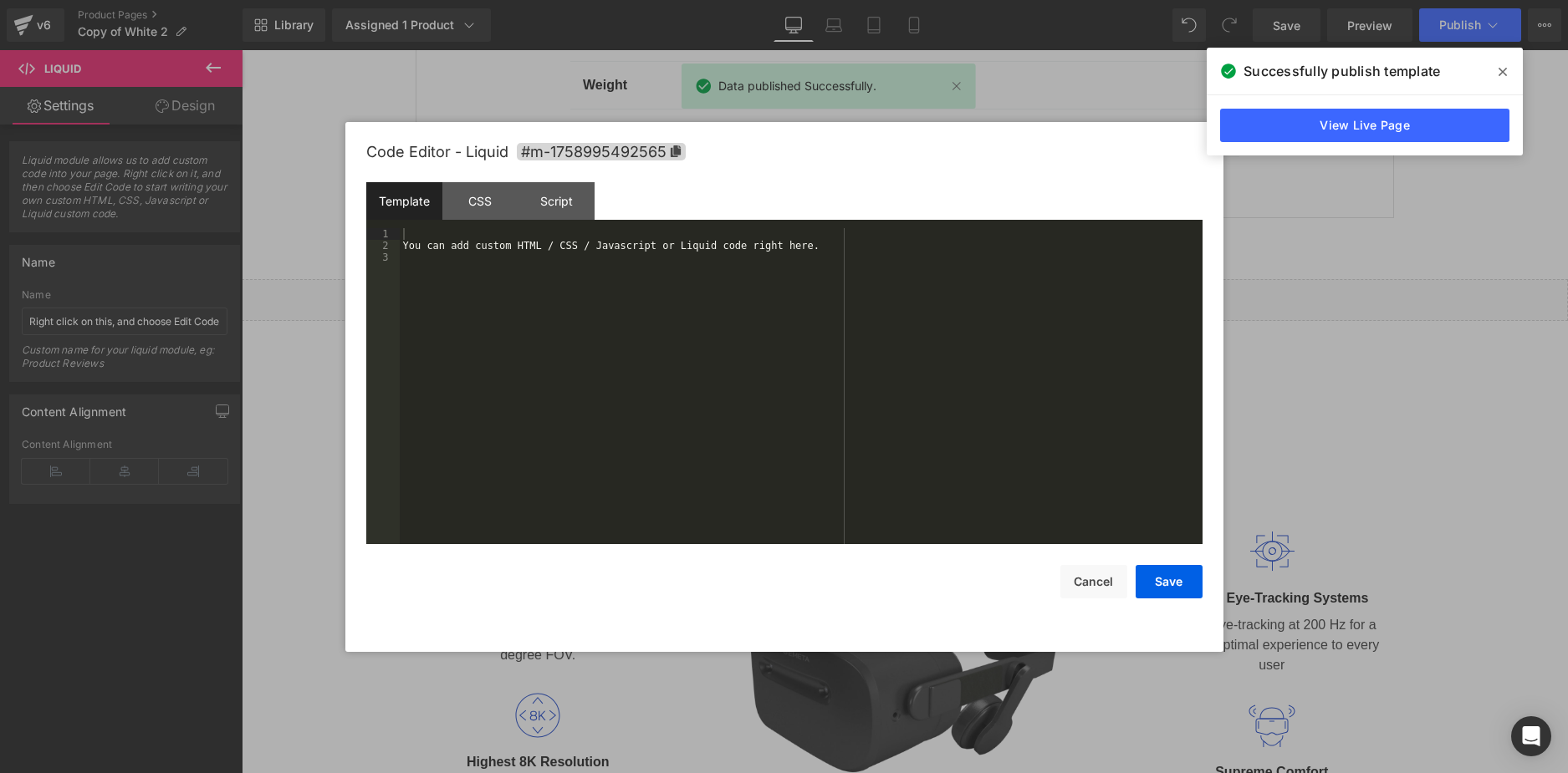
click at [695, 0] on div "Liquid You are previewing how the will restyle your page. You can not edit Elem…" at bounding box center [784, 0] width 1568 height 0
click at [1315, 133] on link "View Live Page" at bounding box center [1365, 125] width 289 height 33
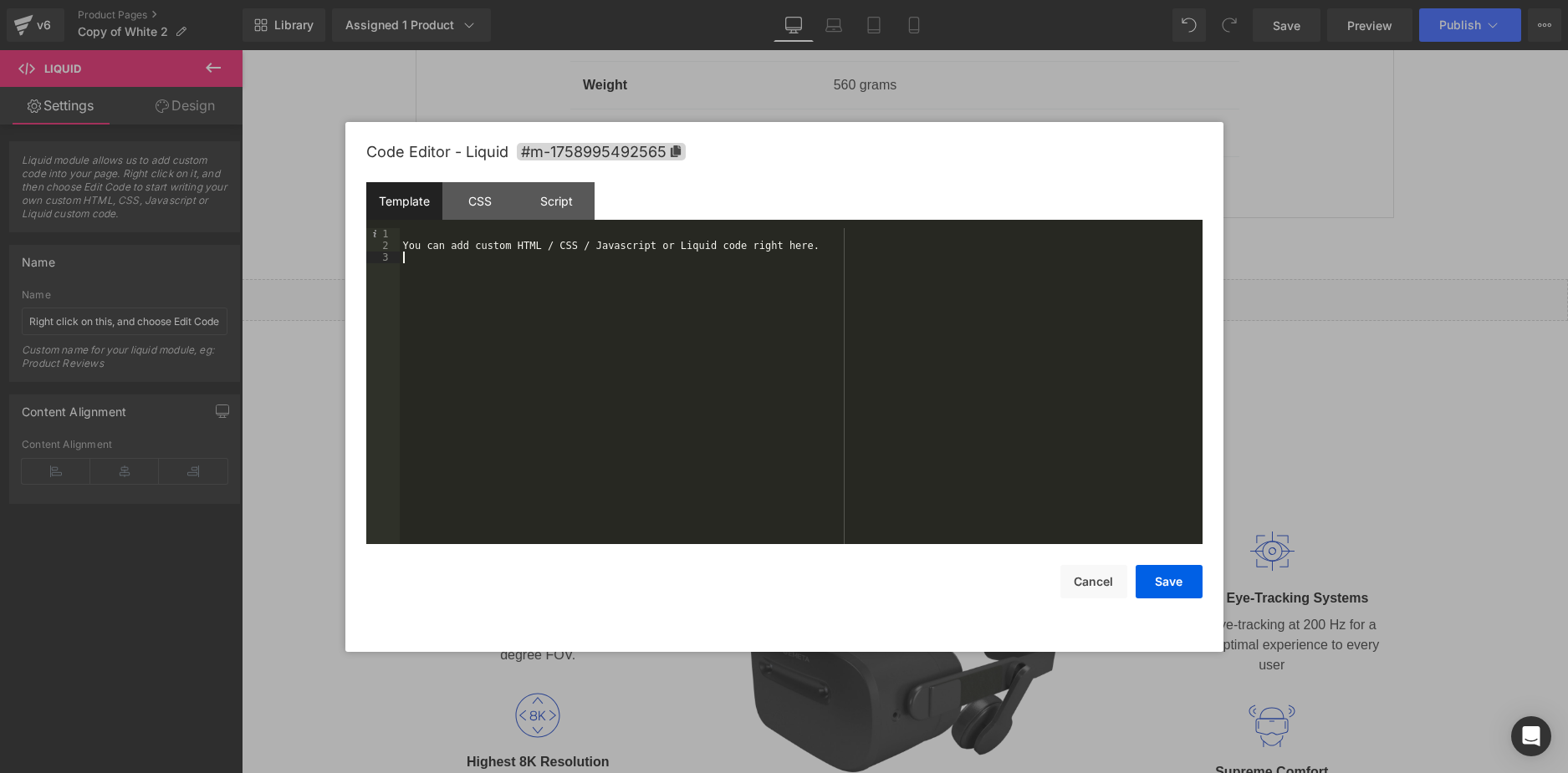
click at [664, 259] on div "You can add custom HTML / CSS / Javascript or Liquid code right here." at bounding box center [801, 398] width 803 height 340
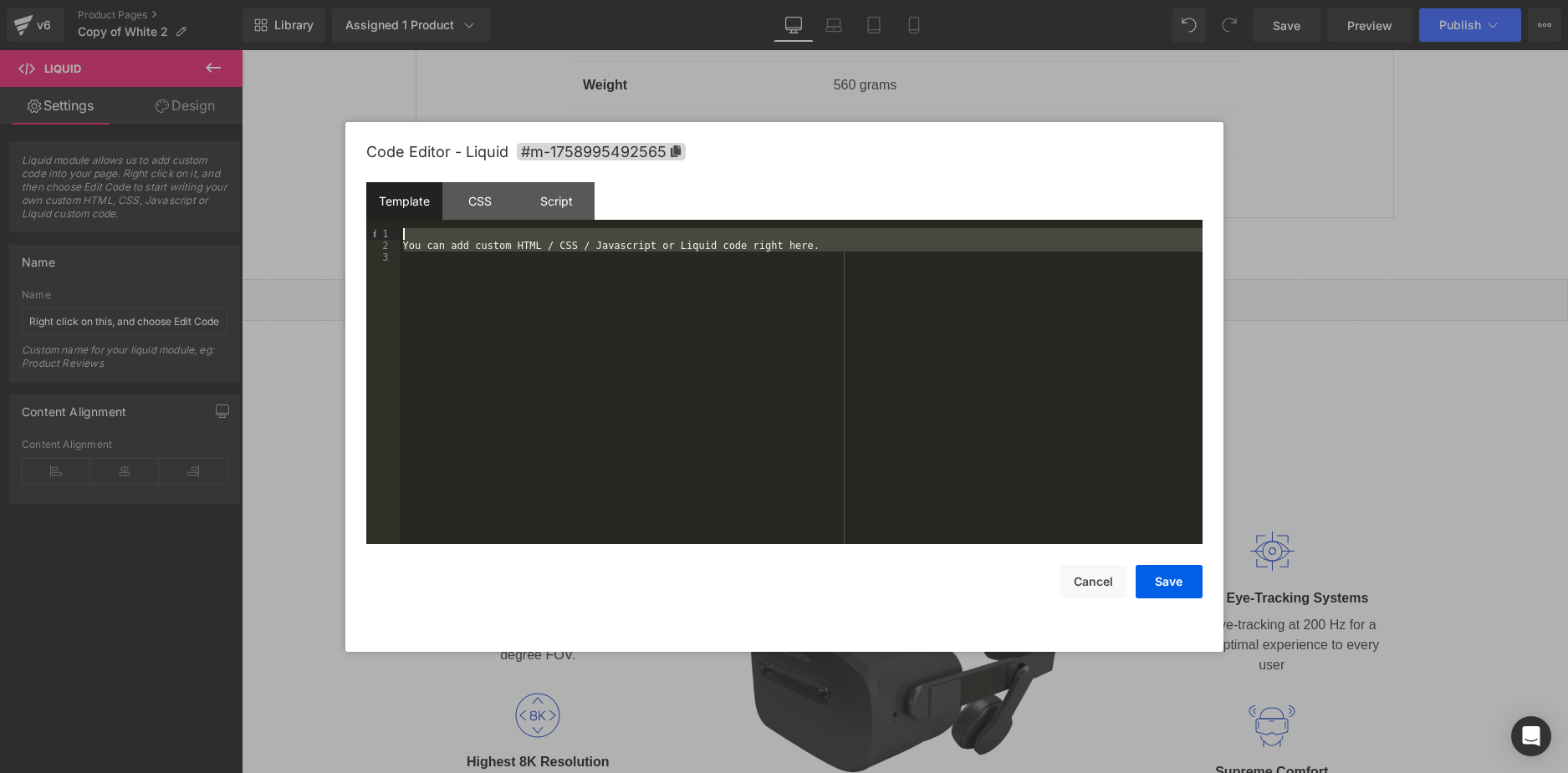
drag, startPoint x: 568, startPoint y: 306, endPoint x: 397, endPoint y: 237, distance: 184.4
click at [397, 237] on pre "1 2 3 You can add custom HTML / CSS / Javascript or Liquid code right here. XXX…" at bounding box center [784, 386] width 836 height 316
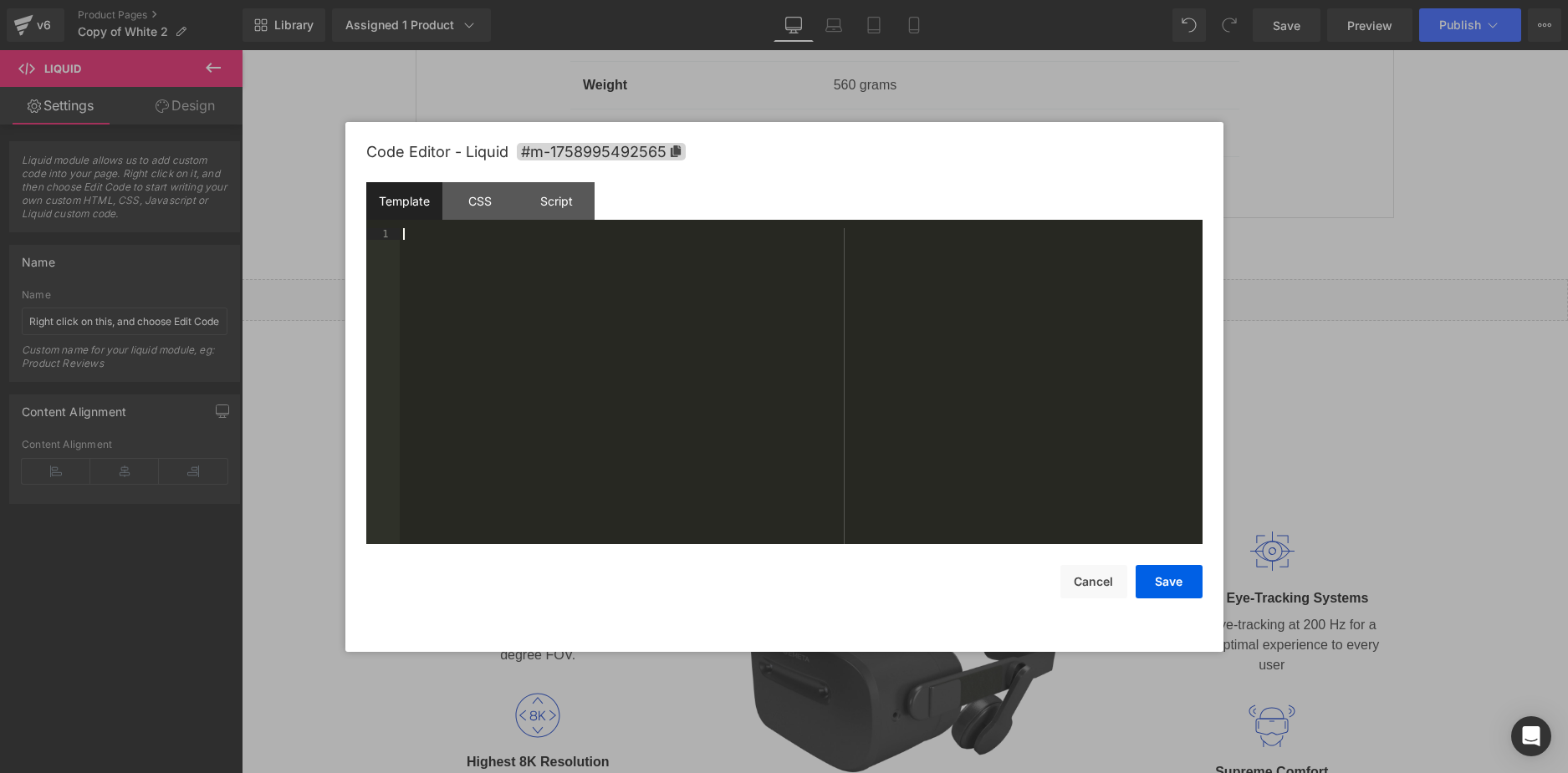
paste textarea
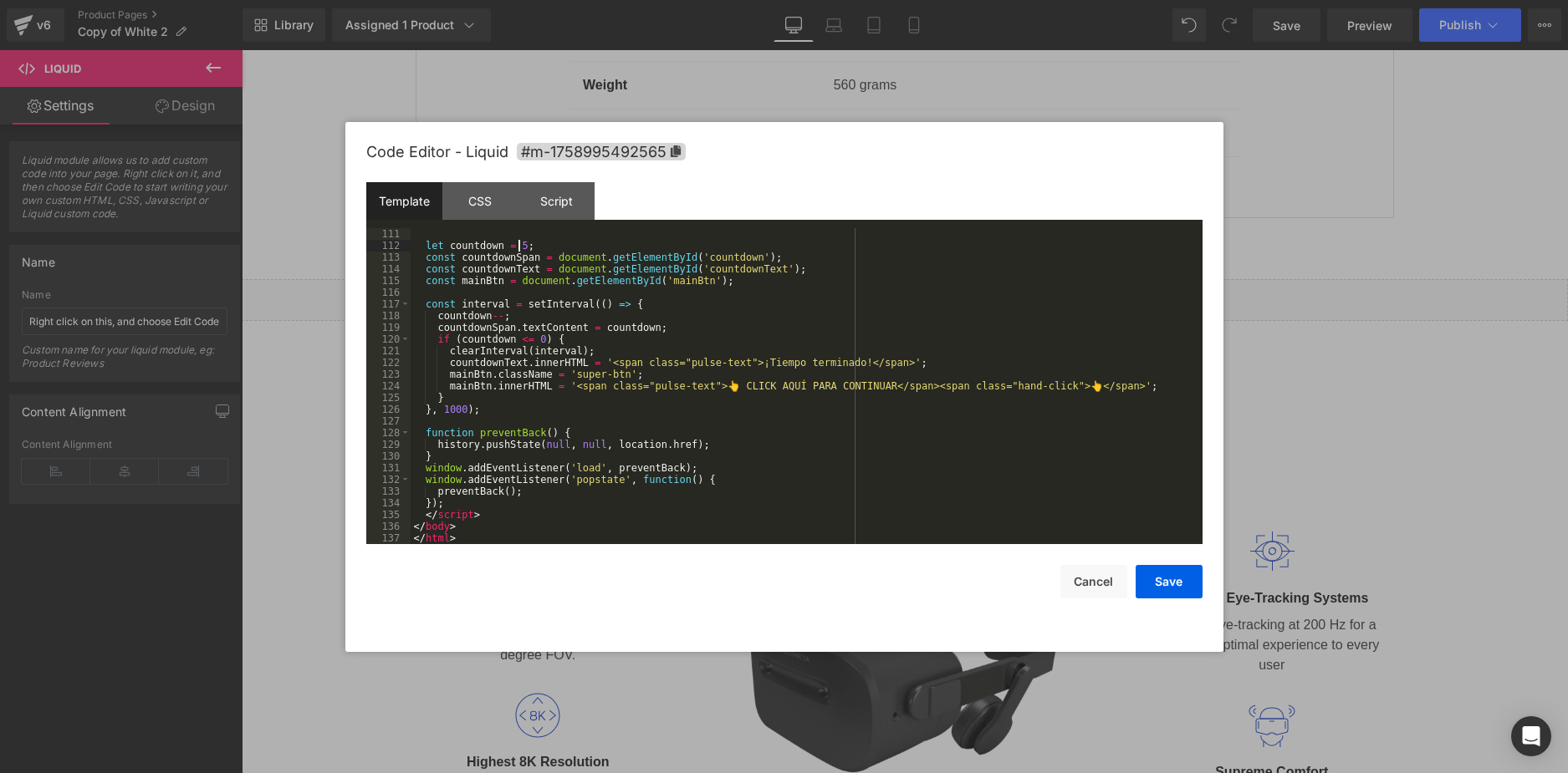
click at [521, 242] on div "let countdown = 5 ; const countdownSpan = document . getElementById ( 'countdow…" at bounding box center [803, 398] width 785 height 340
click at [1157, 580] on button "Save" at bounding box center [1169, 582] width 67 height 33
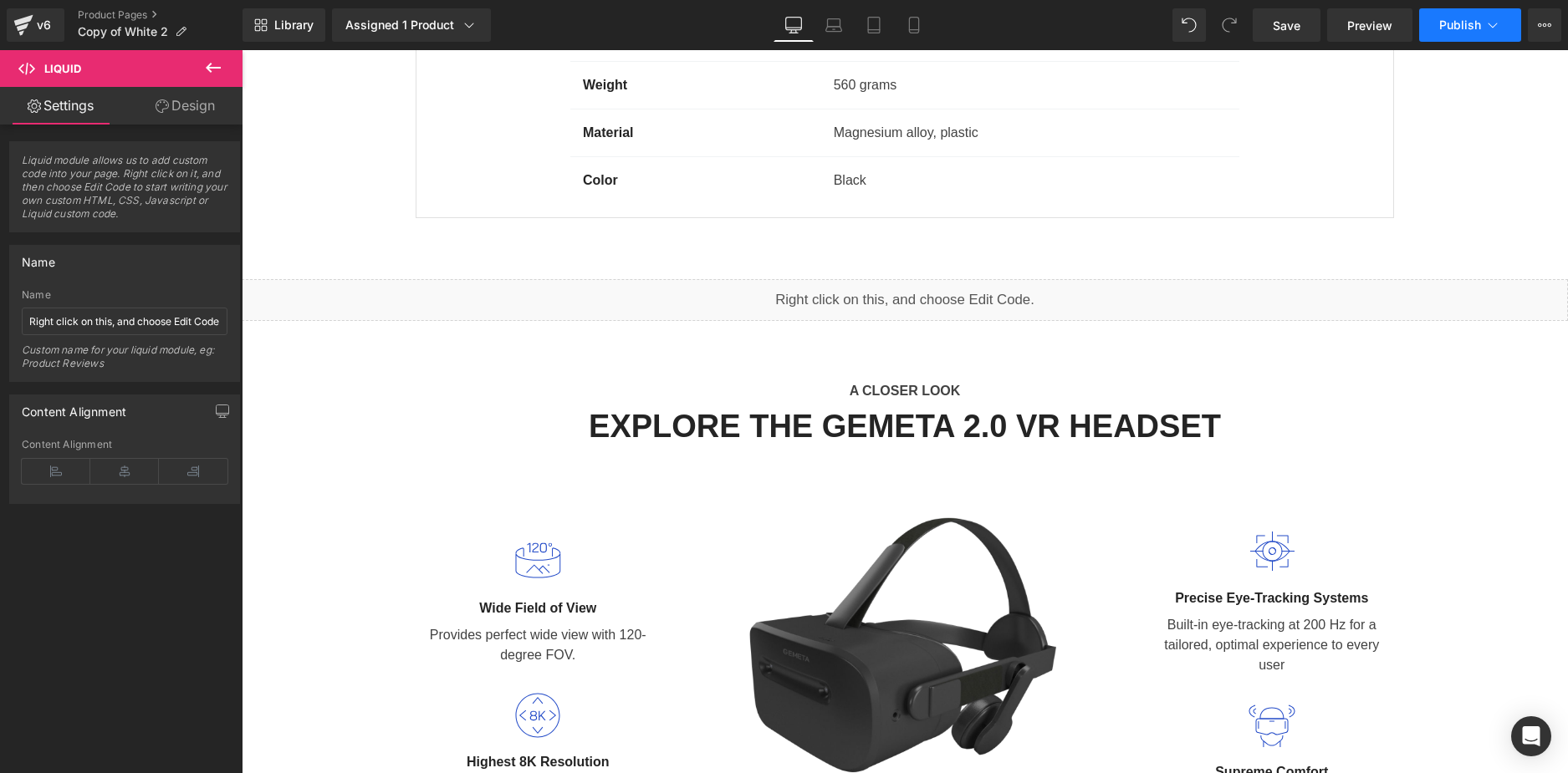
click at [1450, 32] on button "Publish" at bounding box center [1470, 25] width 102 height 33
click at [1457, 23] on span "Publish" at bounding box center [1459, 25] width 41 height 14
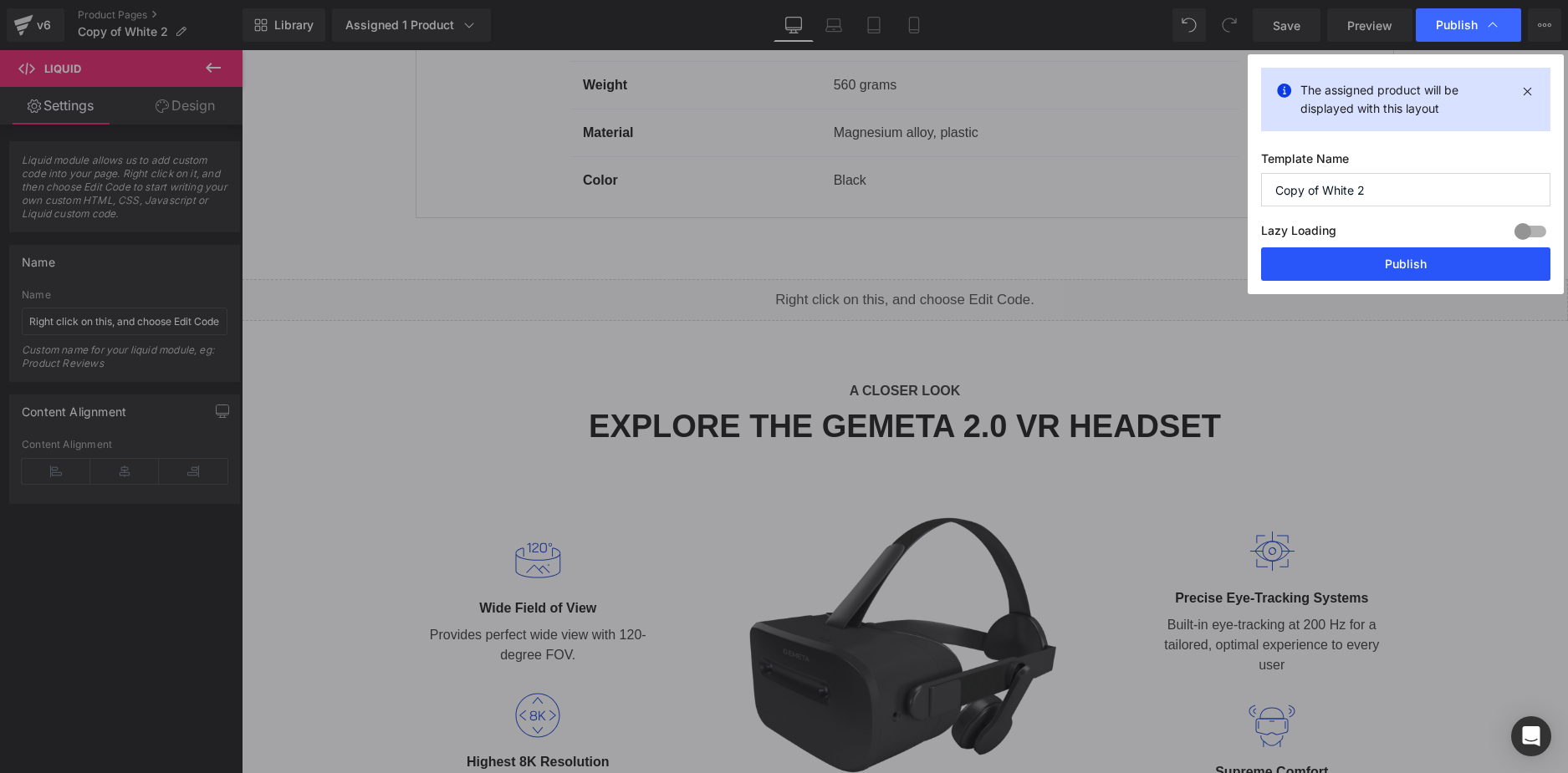
click at [1426, 259] on button "Publish" at bounding box center [1406, 264] width 289 height 33
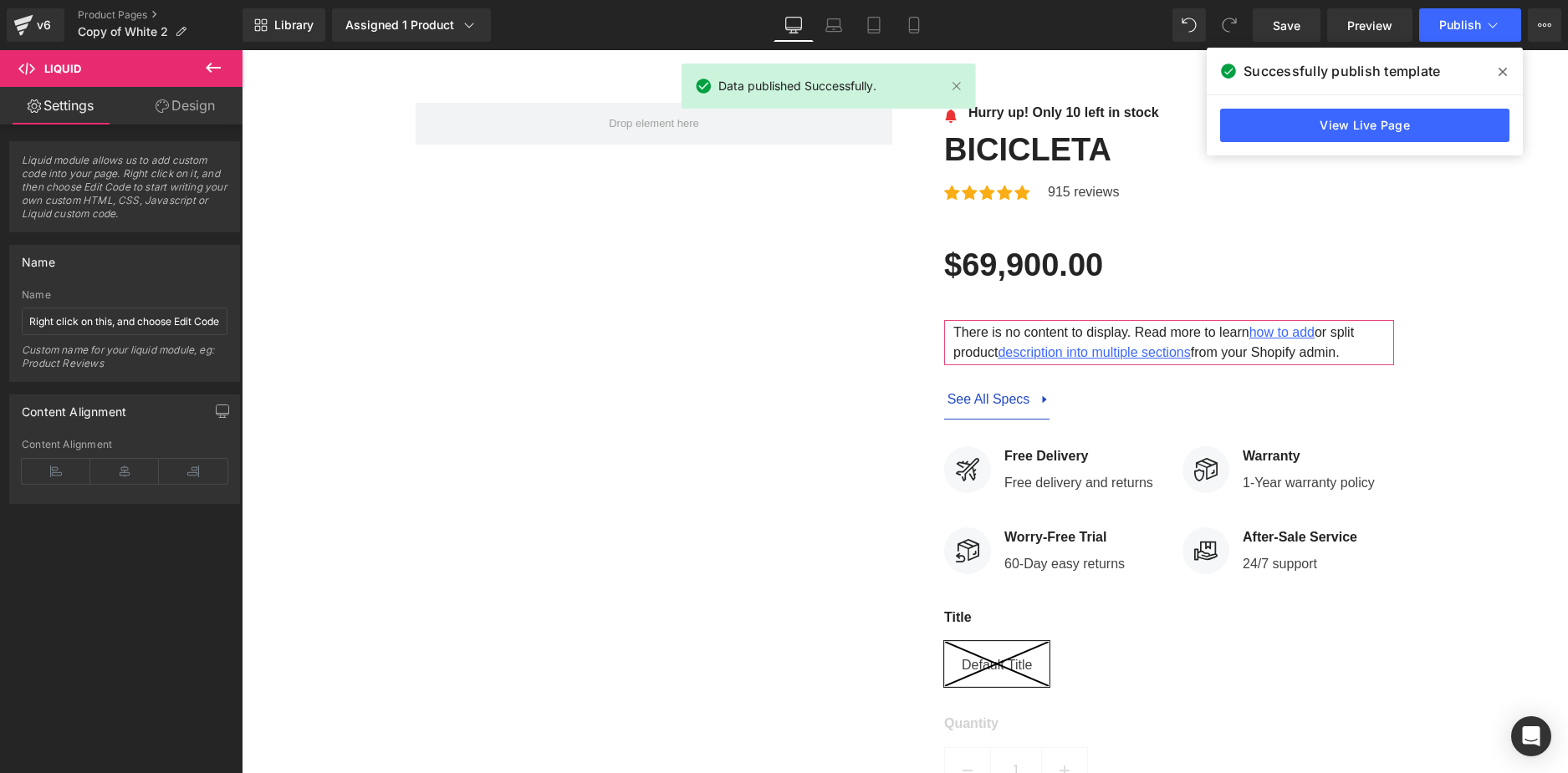
scroll to position [0, 0]
